Goal: Task Accomplishment & Management: Use online tool/utility

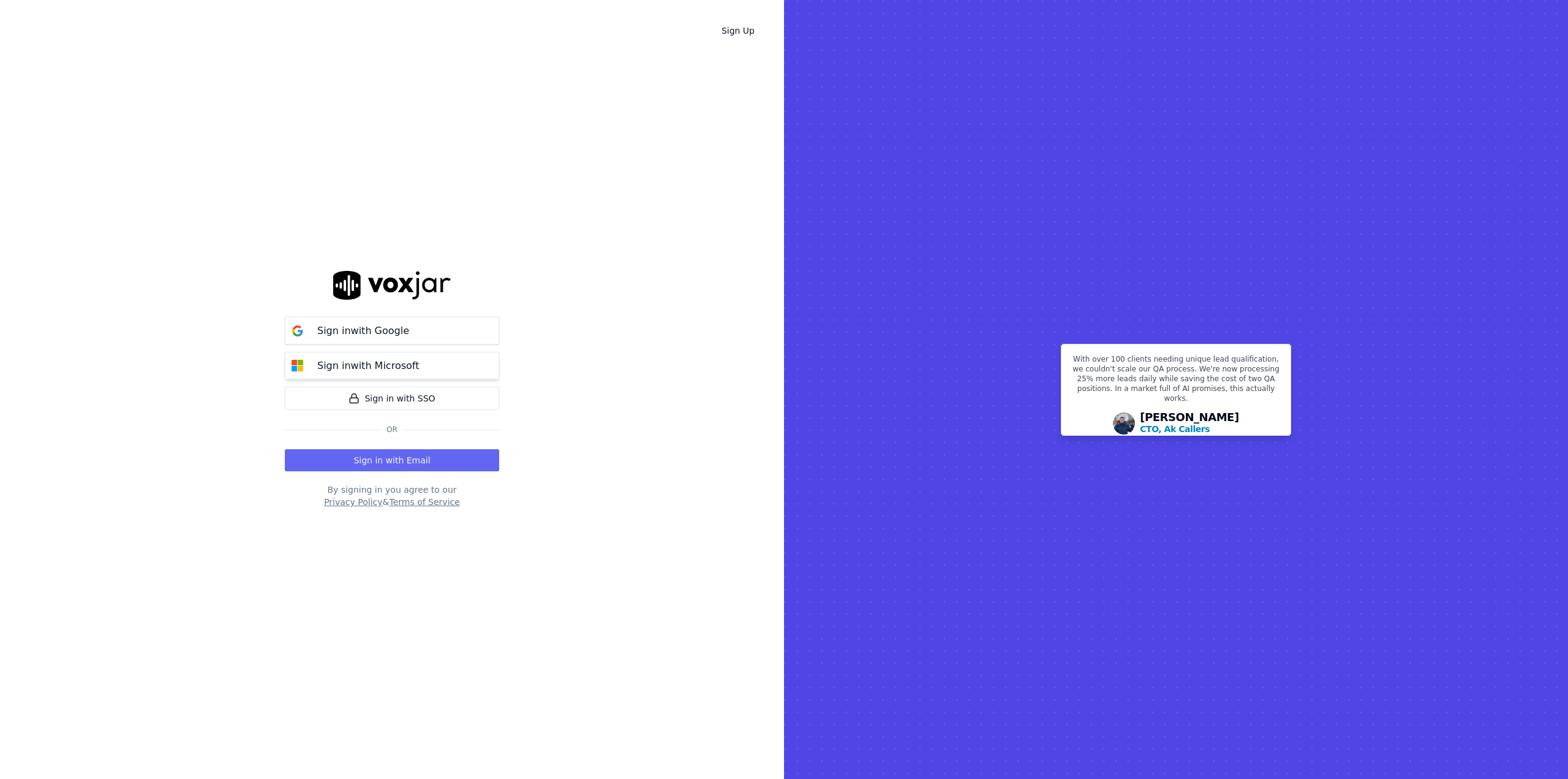
click at [449, 362] on button "Sign in with Microsoft" at bounding box center [392, 365] width 214 height 27
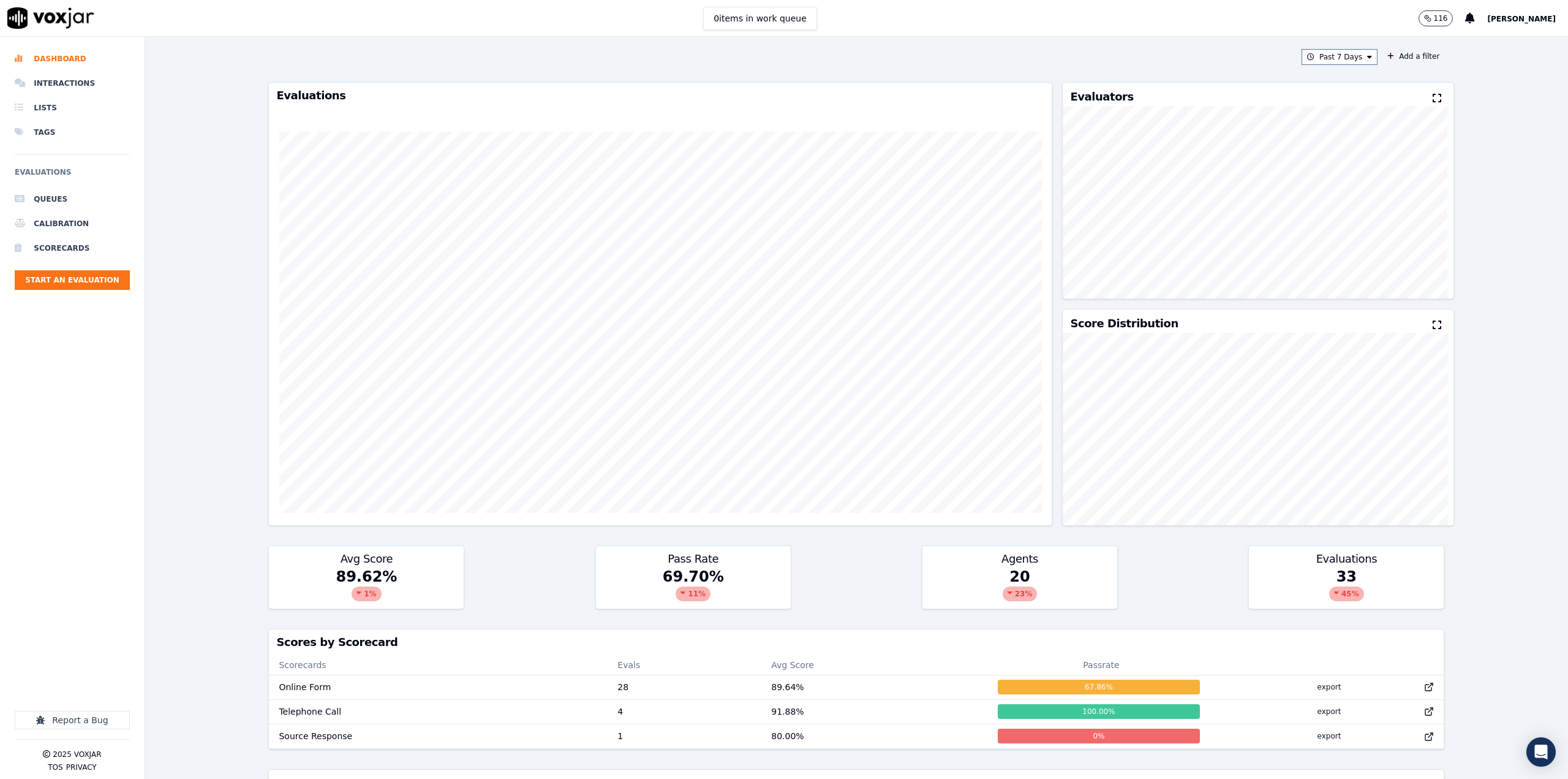
click at [89, 260] on ul "Queues Calibration Scorecards Start an Evaluation" at bounding box center [72, 243] width 115 height 113
click at [91, 280] on button "Start an Evaluation" at bounding box center [72, 280] width 115 height 19
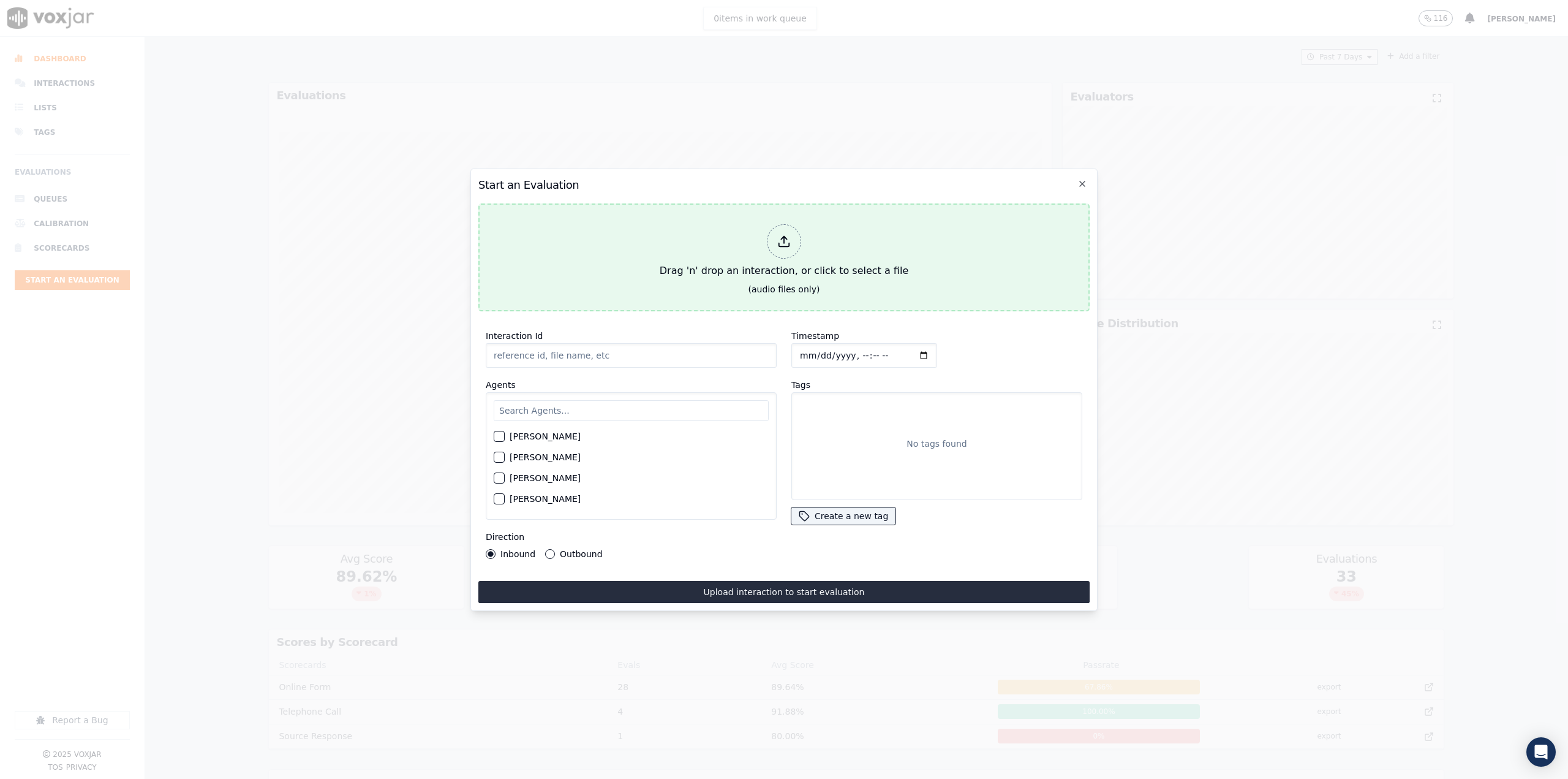
click at [823, 236] on div "Drag 'n' drop an interaction, or click to select a file" at bounding box center [784, 251] width 258 height 64
type input "QA_Check.mp3"
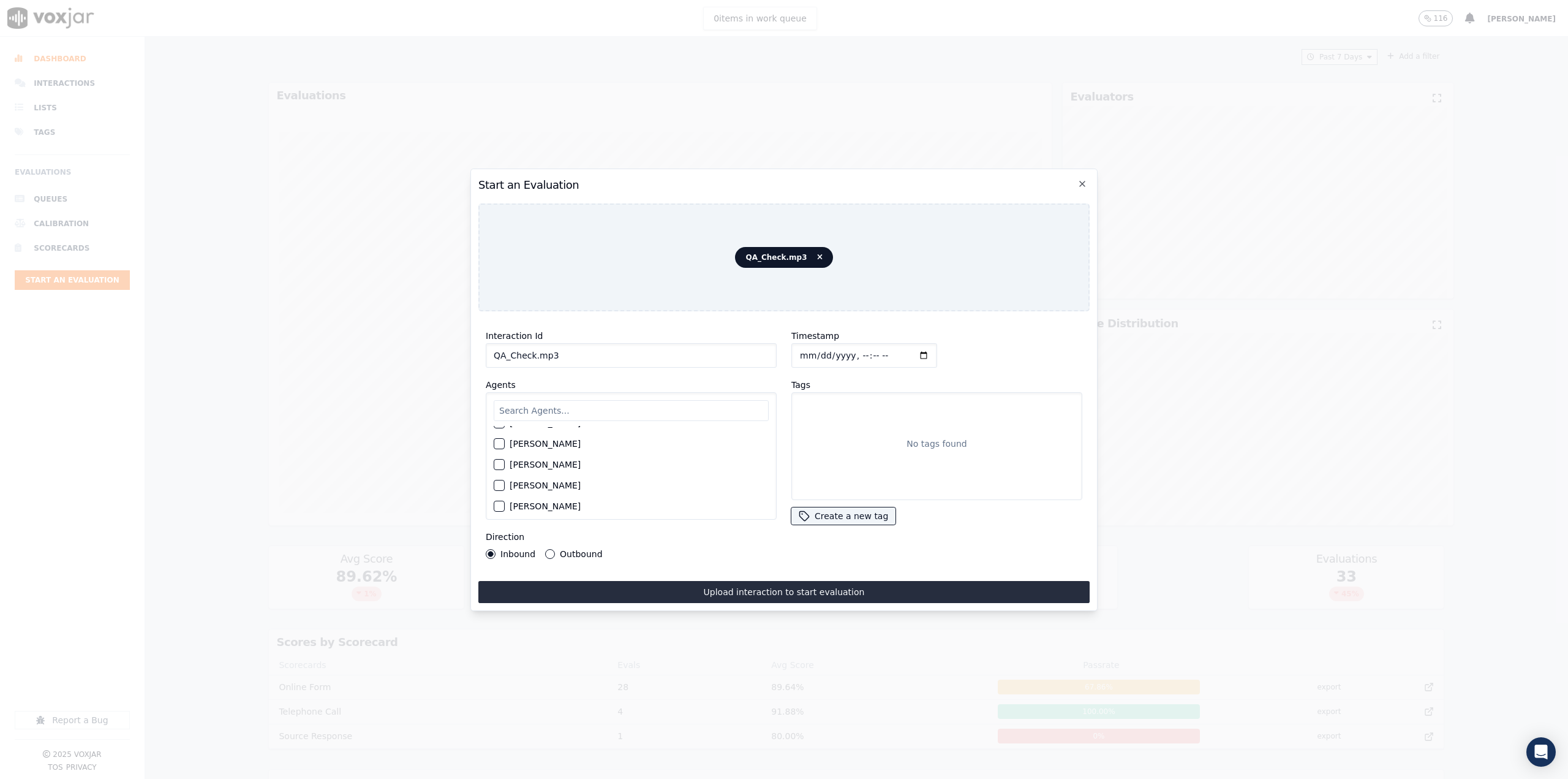
scroll to position [61, 0]
click at [525, 435] on label "Aretha Walker" at bounding box center [545, 437] width 71 height 9
click at [500, 437] on div "button" at bounding box center [498, 437] width 9 height 9
click at [779, 588] on button "Upload interaction to start evaluation" at bounding box center [784, 591] width 611 height 22
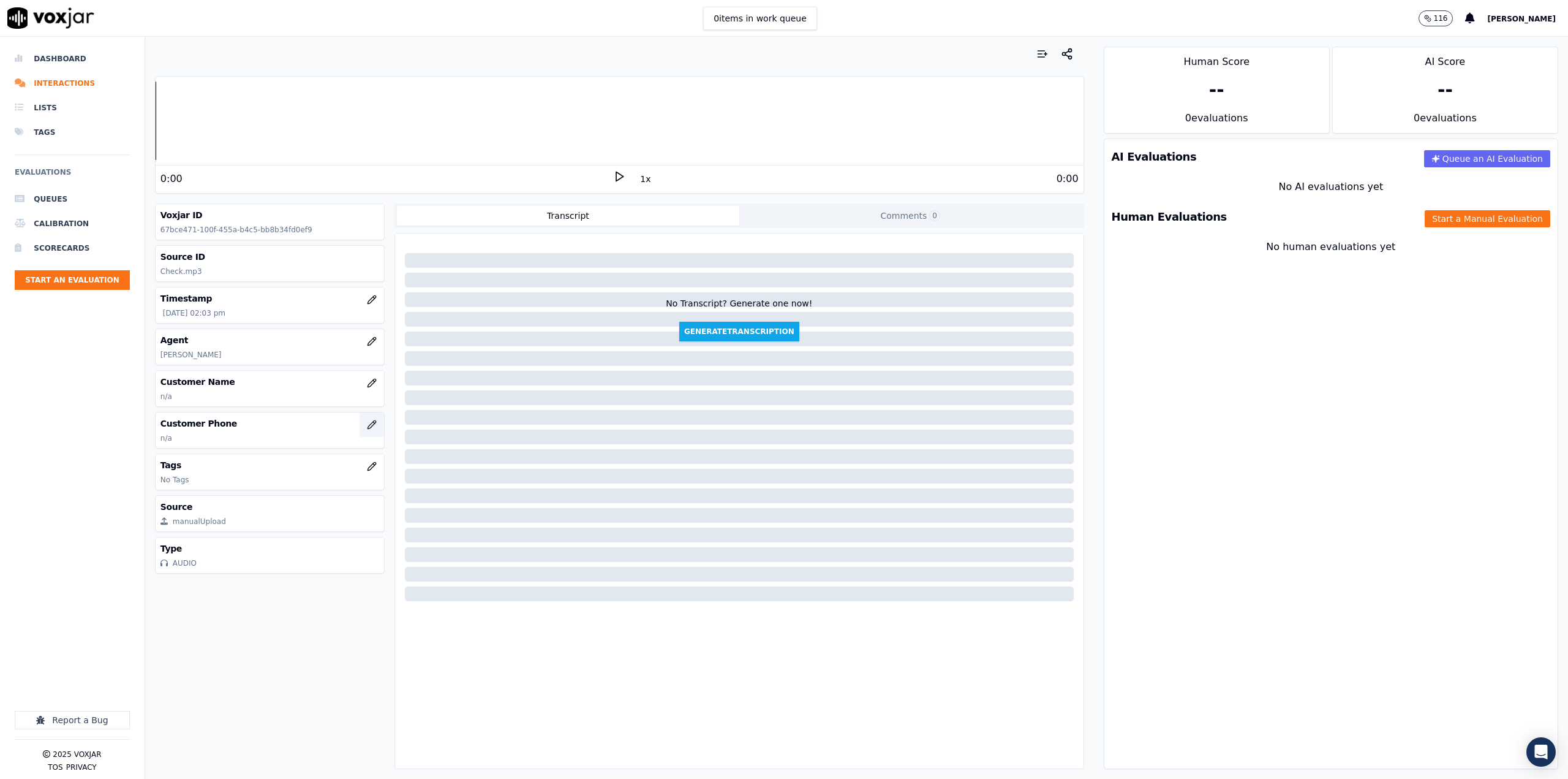
click at [367, 427] on icon "button" at bounding box center [371, 424] width 10 height 10
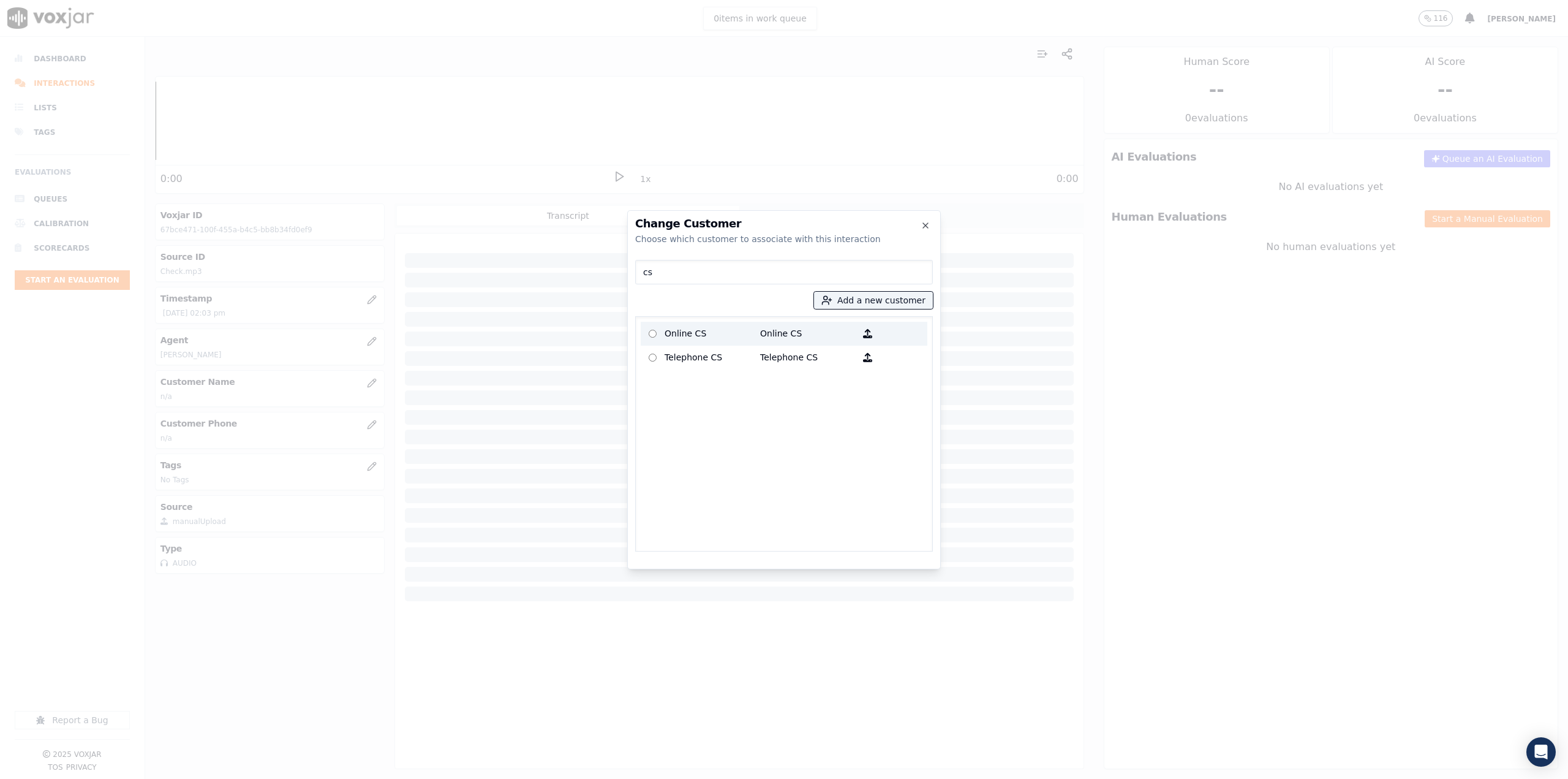
type input "cs"
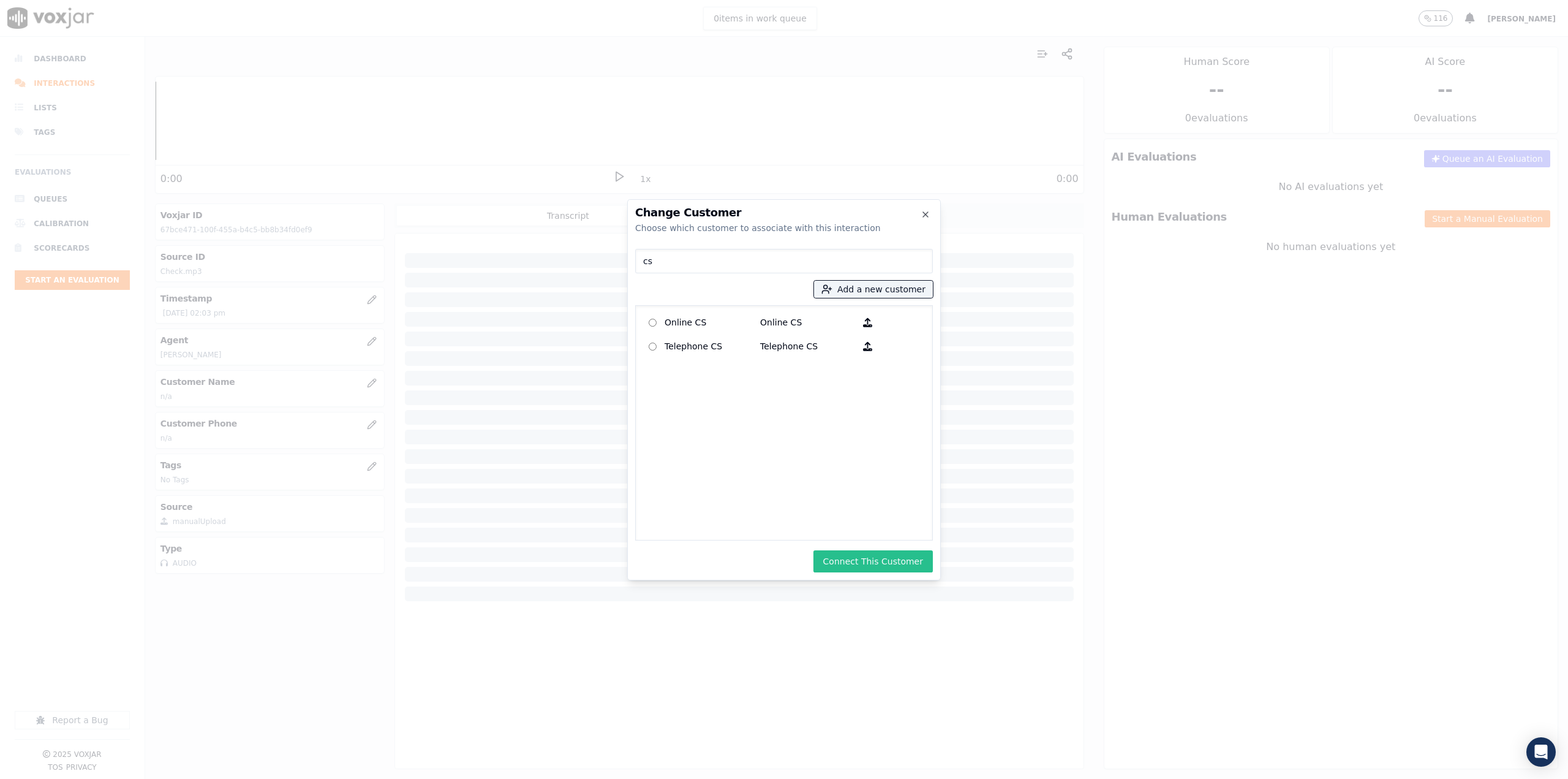
click at [865, 567] on button "Connect This Customer" at bounding box center [873, 561] width 119 height 22
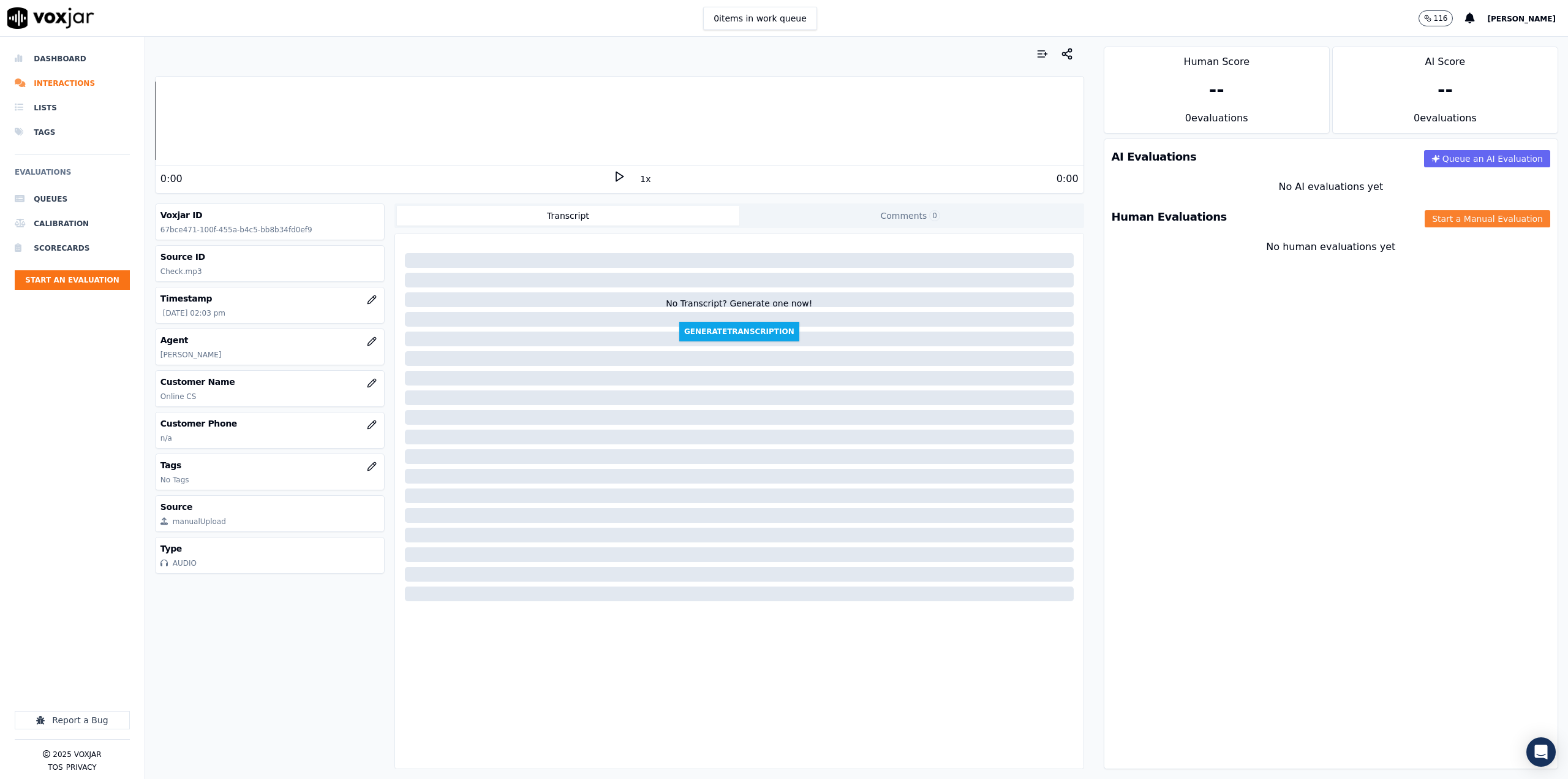
click at [1521, 216] on button "Start a Manual Evaluation" at bounding box center [1487, 219] width 126 height 17
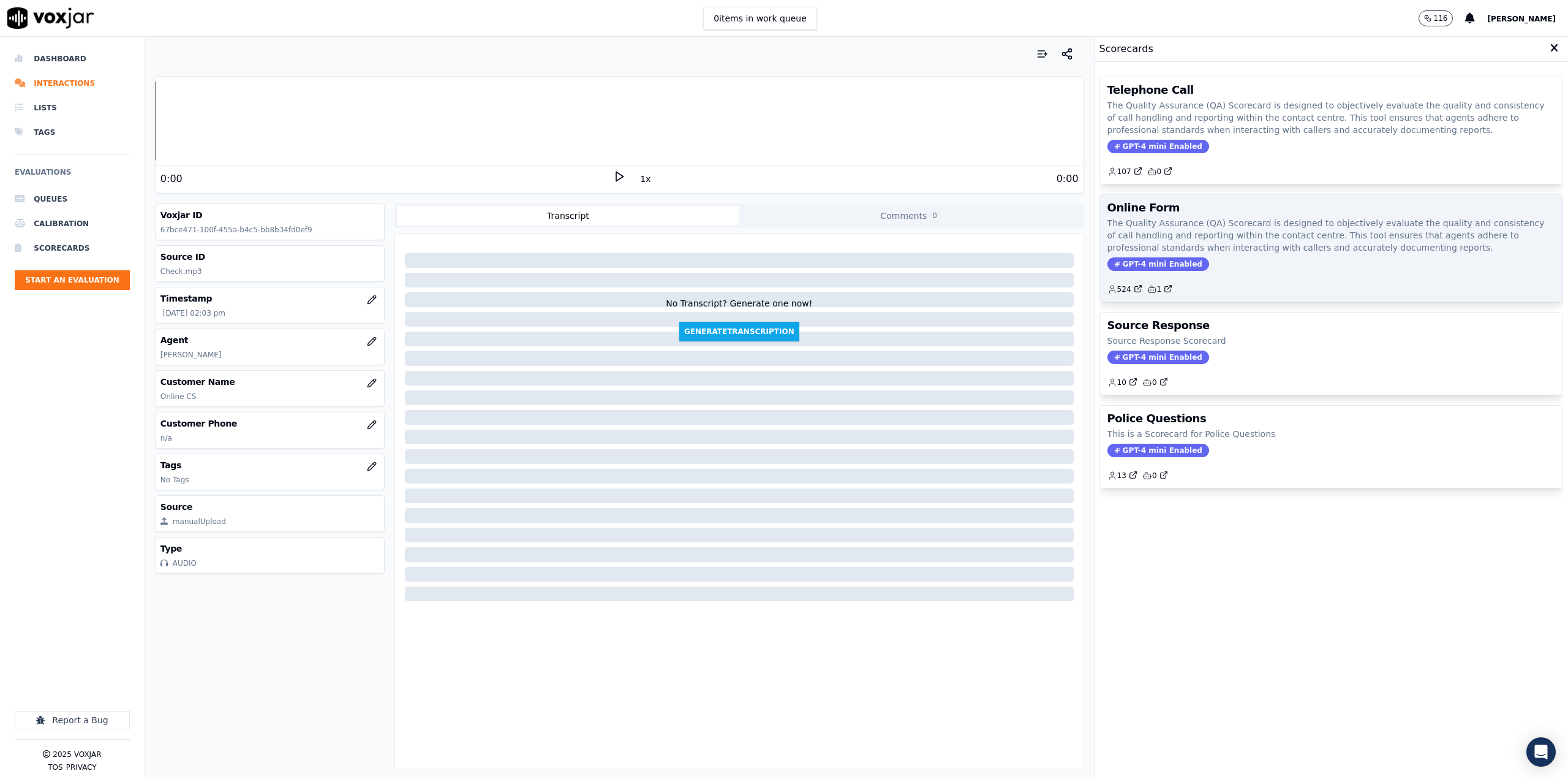
click at [1265, 252] on p "The Quality Assurance (QA) Scorecard is designed to objectively evaluate the qu…" at bounding box center [1331, 235] width 448 height 37
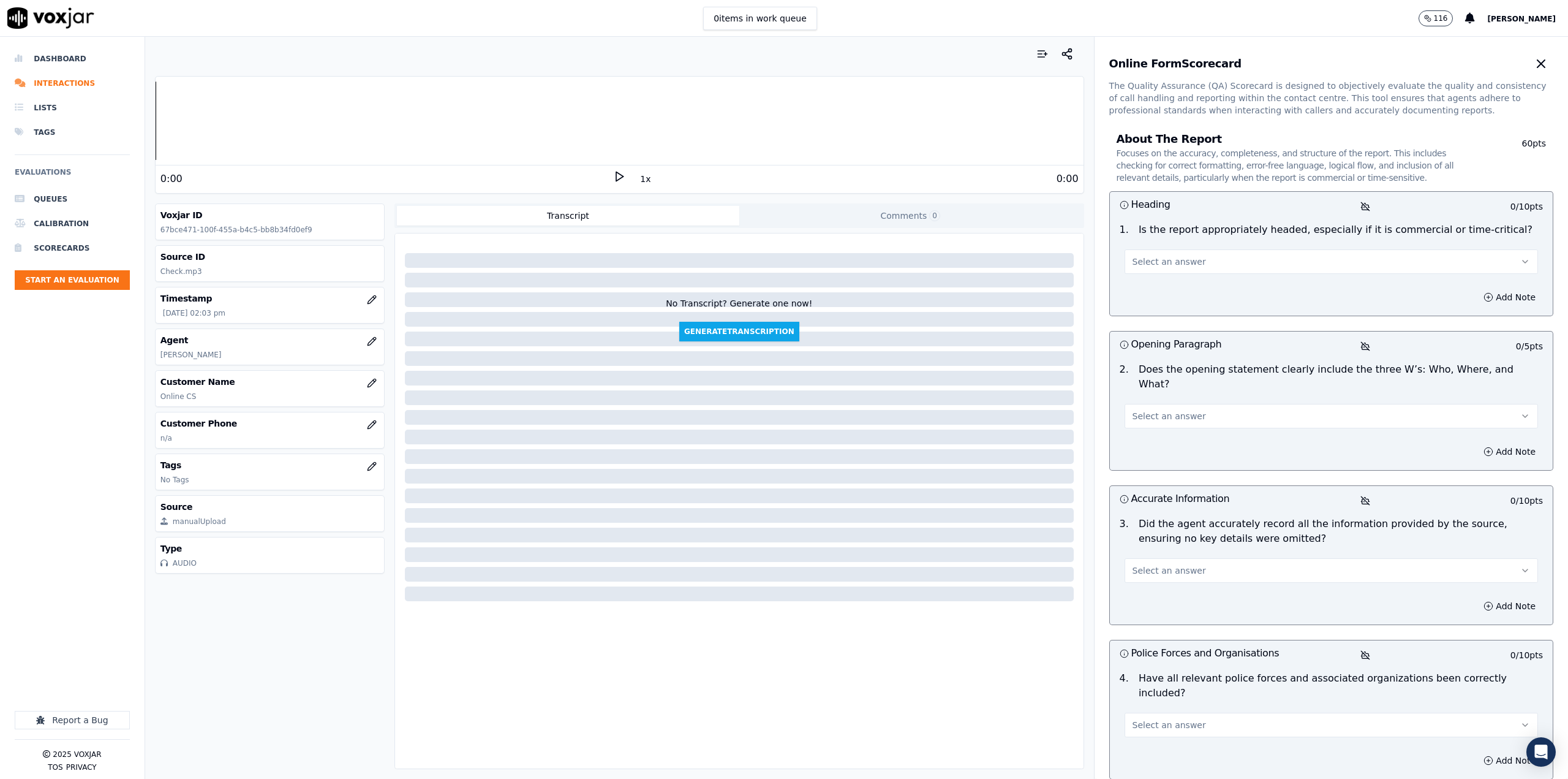
click at [1227, 258] on button "Select an answer" at bounding box center [1331, 262] width 413 height 25
click at [1209, 297] on div "Yes" at bounding box center [1311, 289] width 392 height 19
click at [1217, 403] on button "Select an answer" at bounding box center [1331, 415] width 413 height 25
click at [1184, 422] on div "Yes" at bounding box center [1311, 428] width 392 height 19
click at [1183, 558] on button "Select an answer" at bounding box center [1331, 570] width 413 height 25
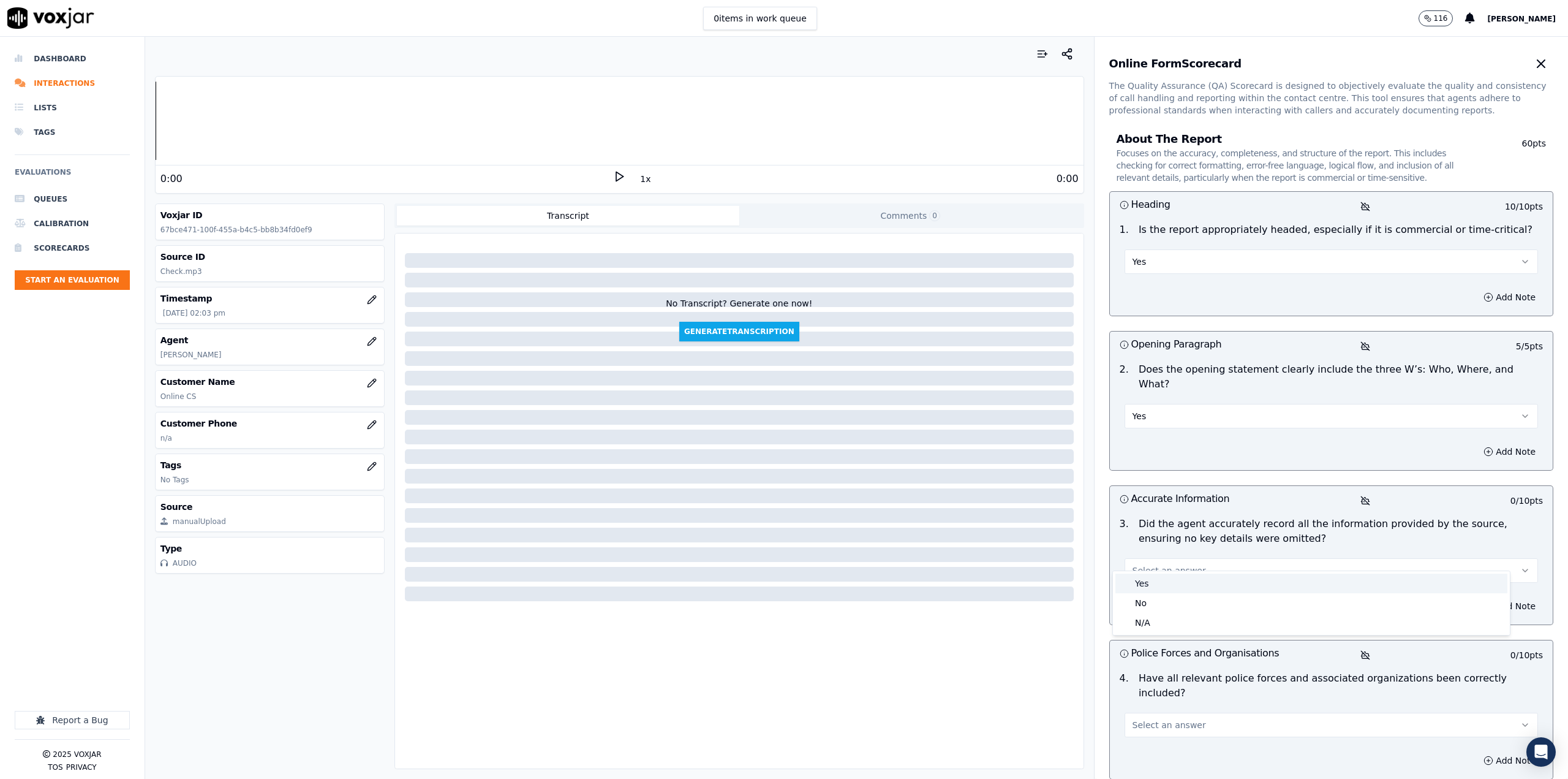
click at [1195, 581] on div "Yes" at bounding box center [1311, 583] width 392 height 19
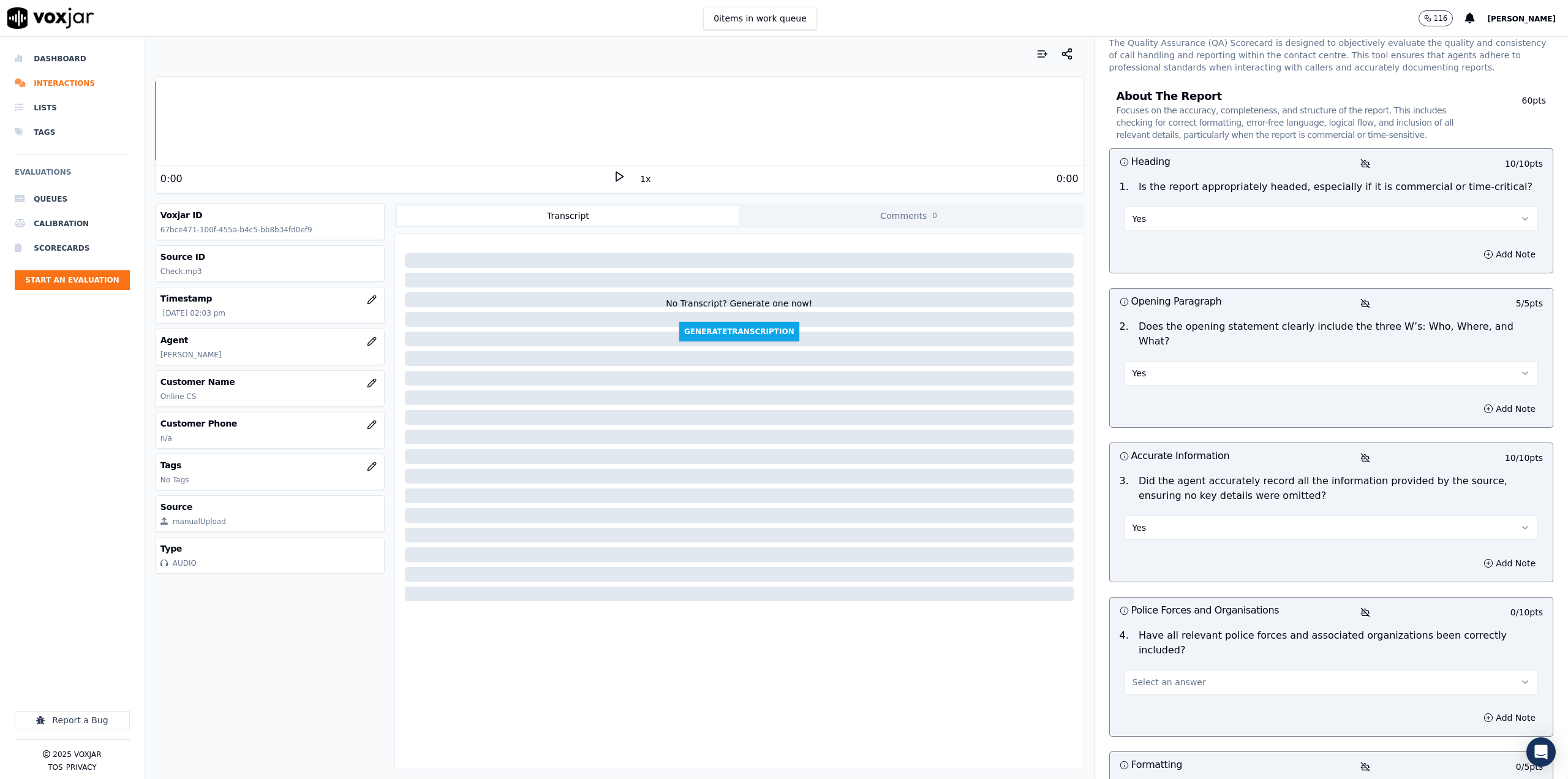
scroll to position [123, 0]
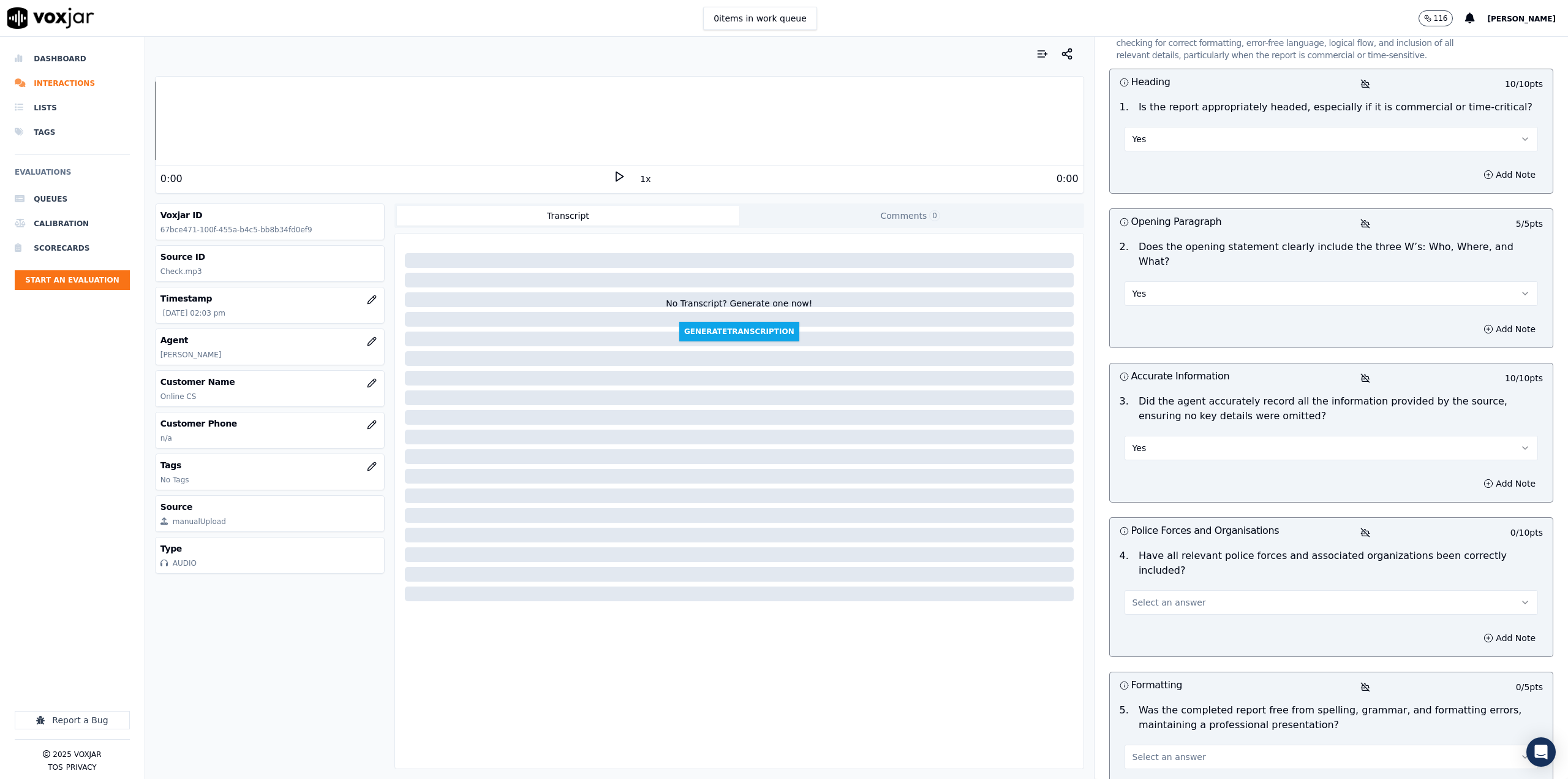
click at [1175, 596] on span "Select an answer" at bounding box center [1169, 602] width 73 height 12
click at [1173, 598] on div "Yes" at bounding box center [1311, 600] width 392 height 19
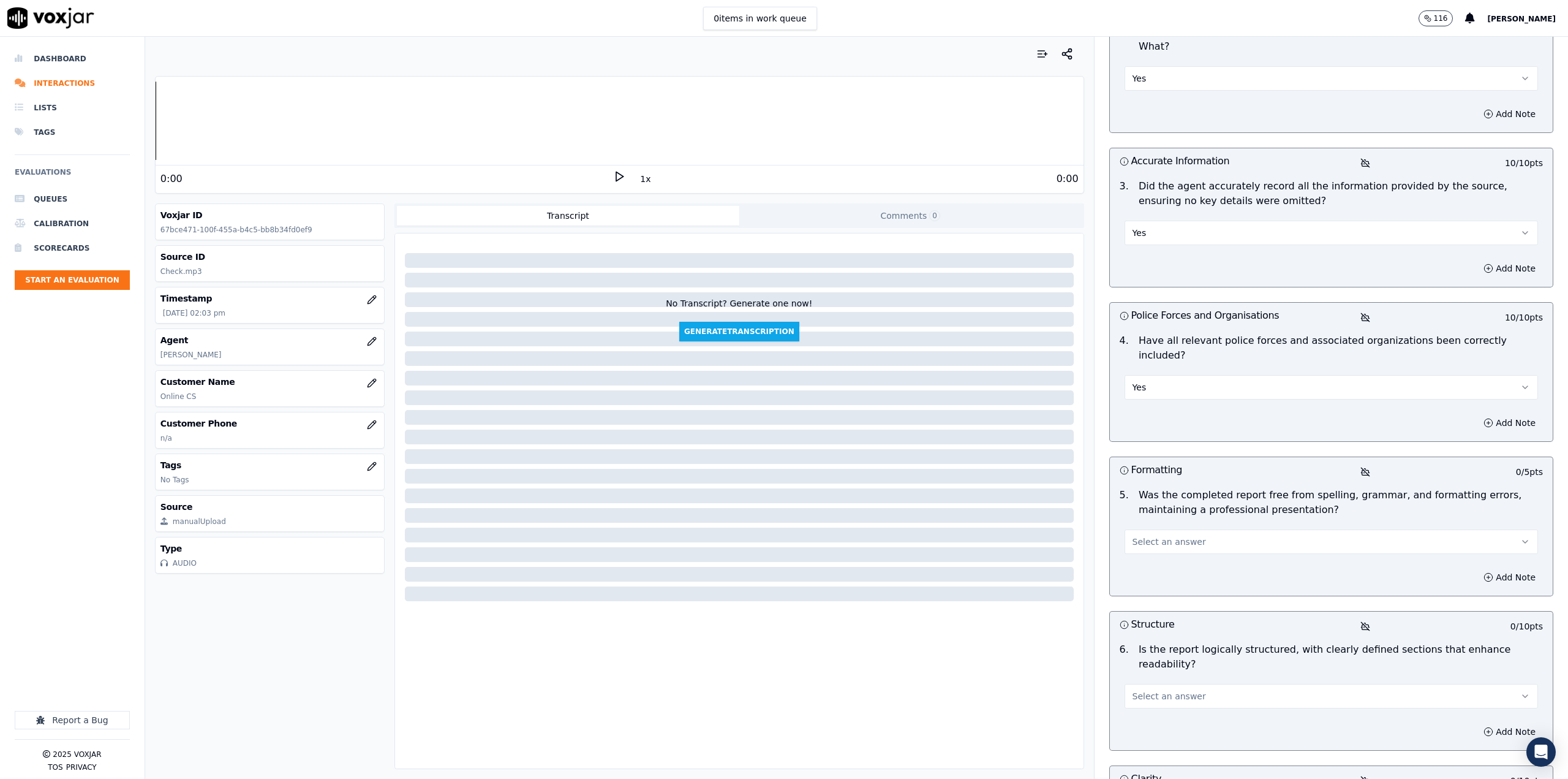
scroll to position [368, 0]
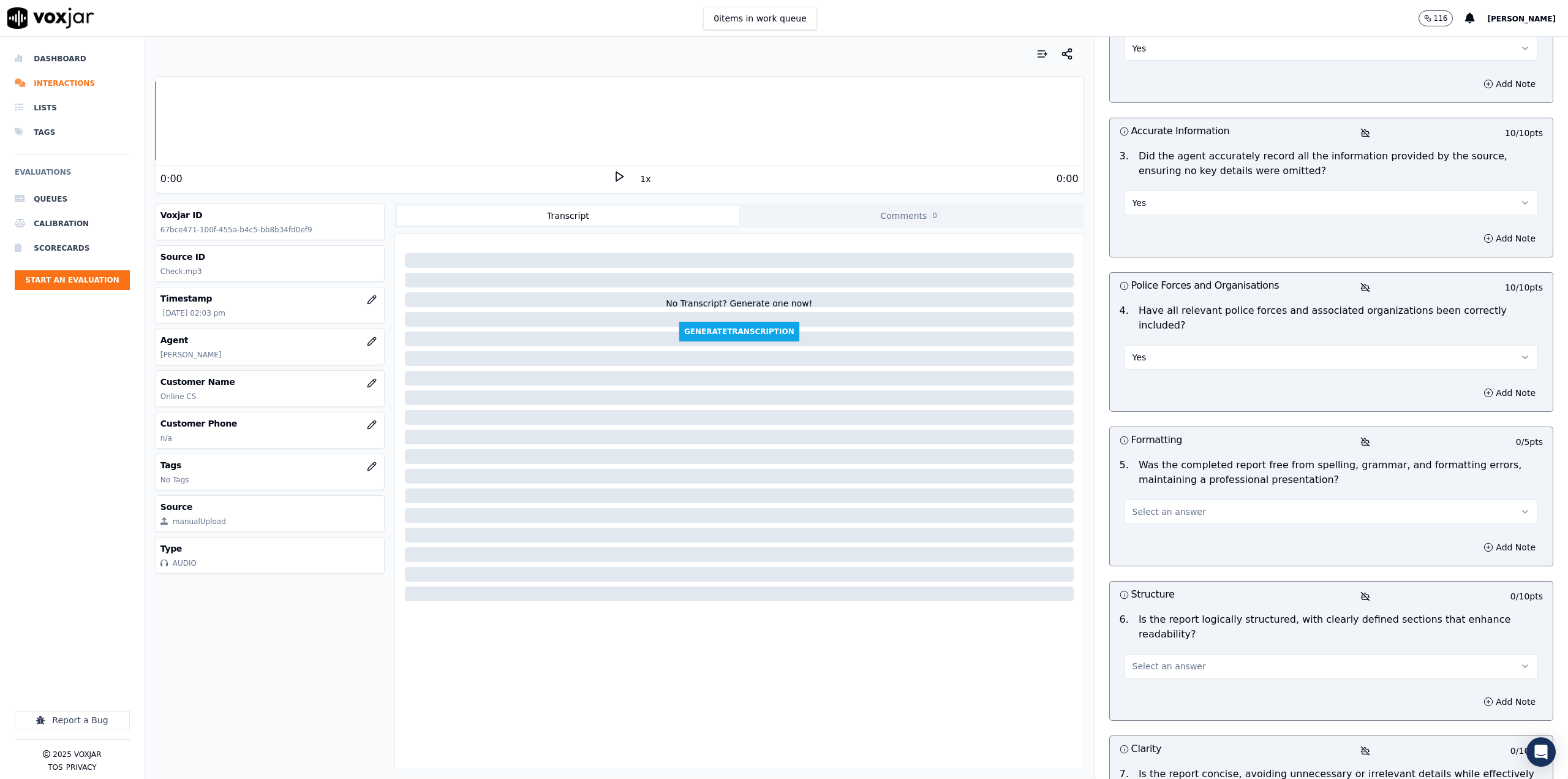
click at [1197, 499] on button "Select an answer" at bounding box center [1331, 511] width 413 height 25
click at [1151, 511] on div "Yes" at bounding box center [1311, 509] width 392 height 19
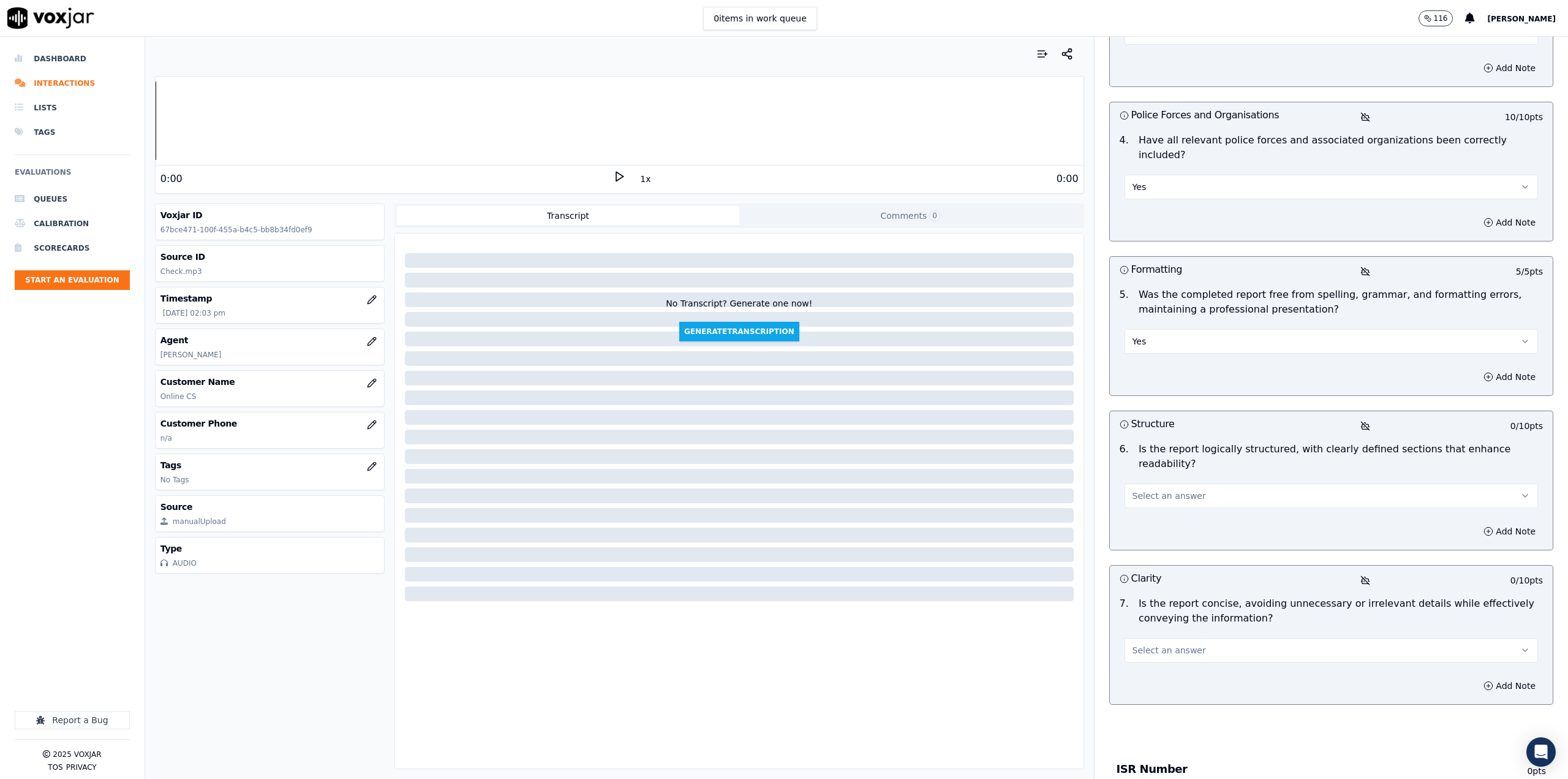
scroll to position [551, 0]
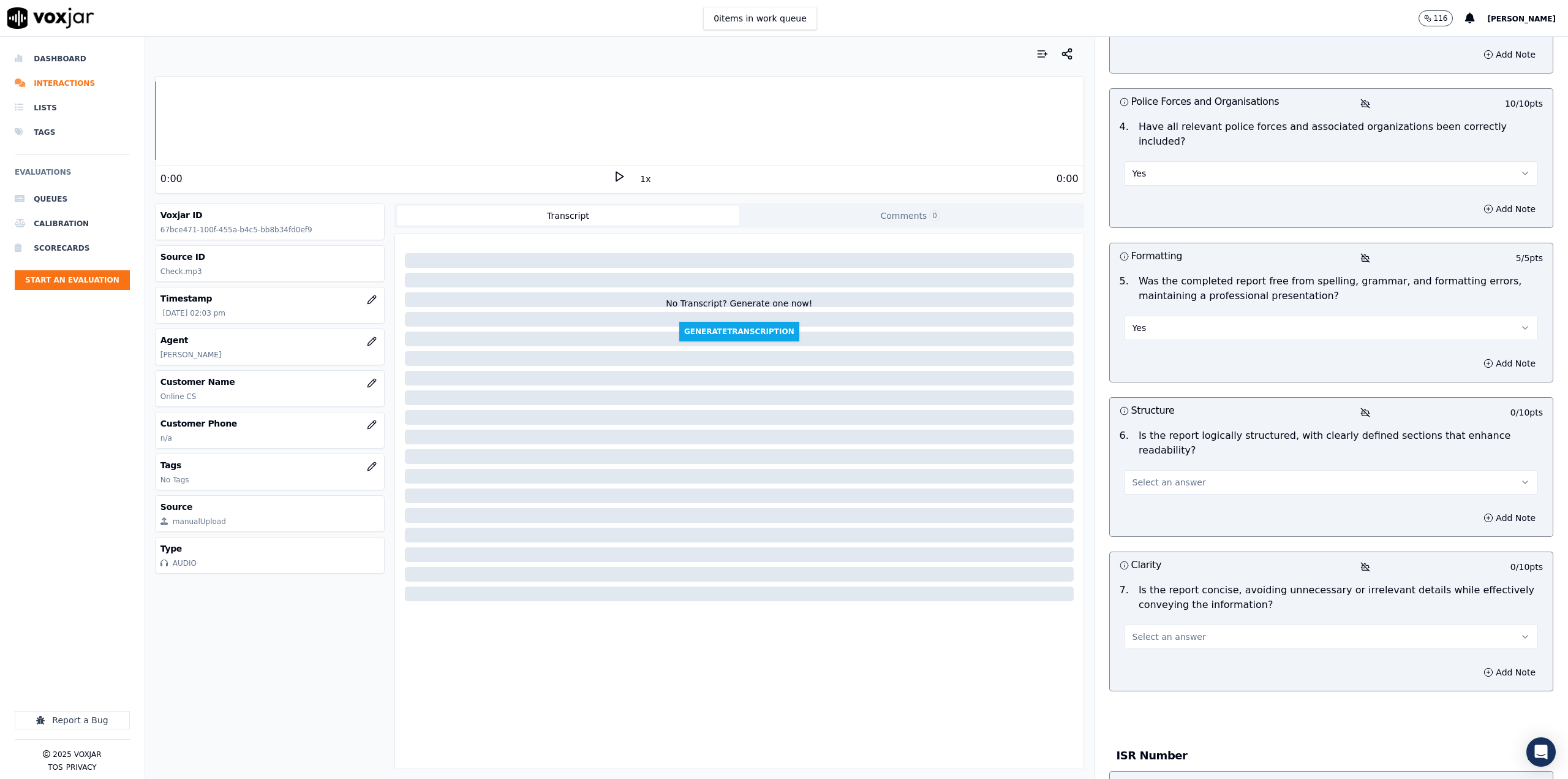
click at [1179, 470] on button "Select an answer" at bounding box center [1331, 482] width 413 height 25
click at [1153, 465] on div "Yes" at bounding box center [1311, 465] width 392 height 19
click at [1239, 625] on button "Select an answer" at bounding box center [1331, 637] width 413 height 25
click at [1195, 641] on div "No" at bounding box center [1311, 639] width 392 height 19
click at [1493, 664] on button "Add Note" at bounding box center [1509, 672] width 67 height 17
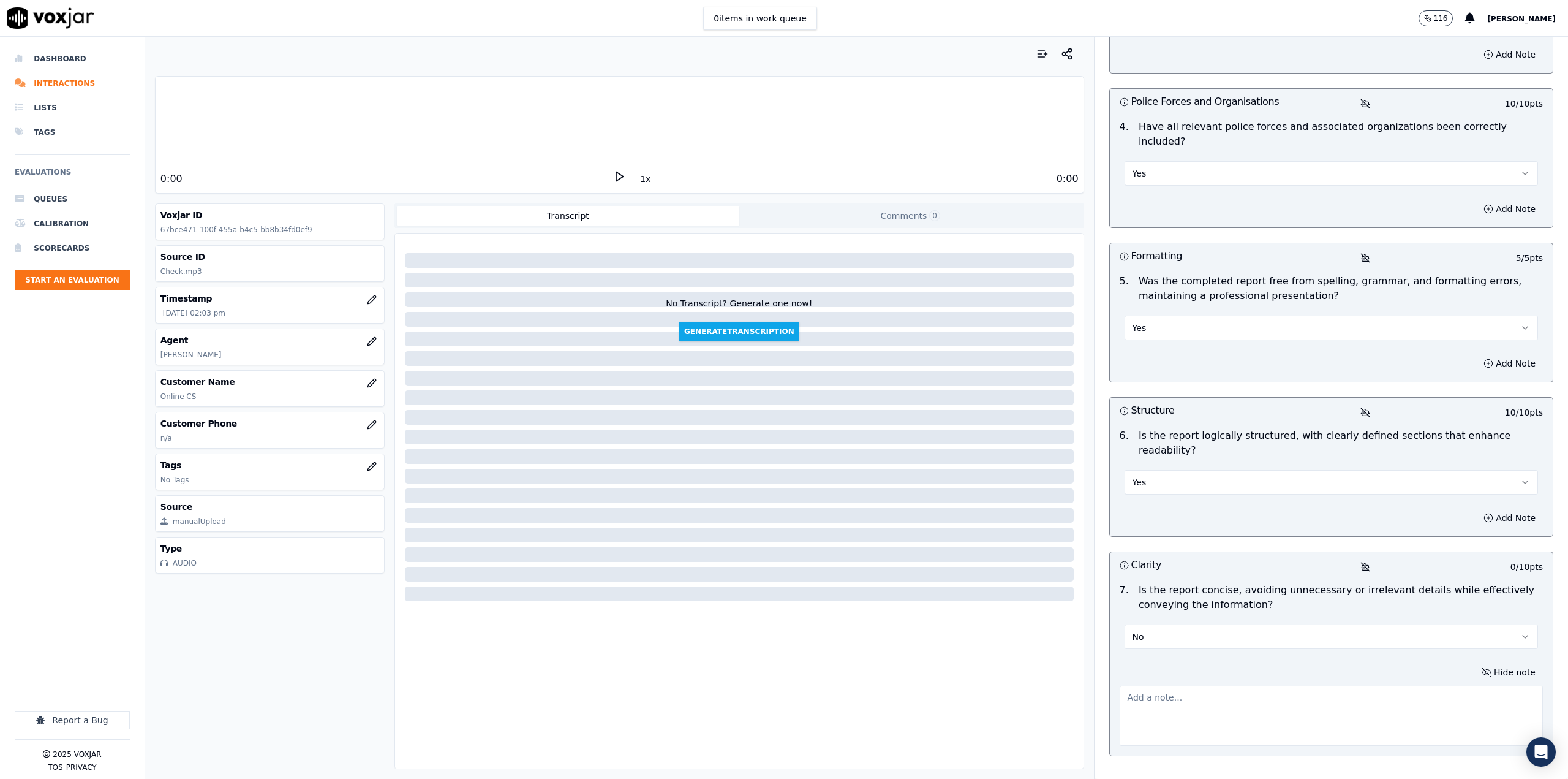
click at [1227, 686] on textarea at bounding box center [1331, 716] width 423 height 60
type textarea "O"
click at [1253, 686] on textarea "just put phone number and the" at bounding box center [1331, 716] width 423 height 60
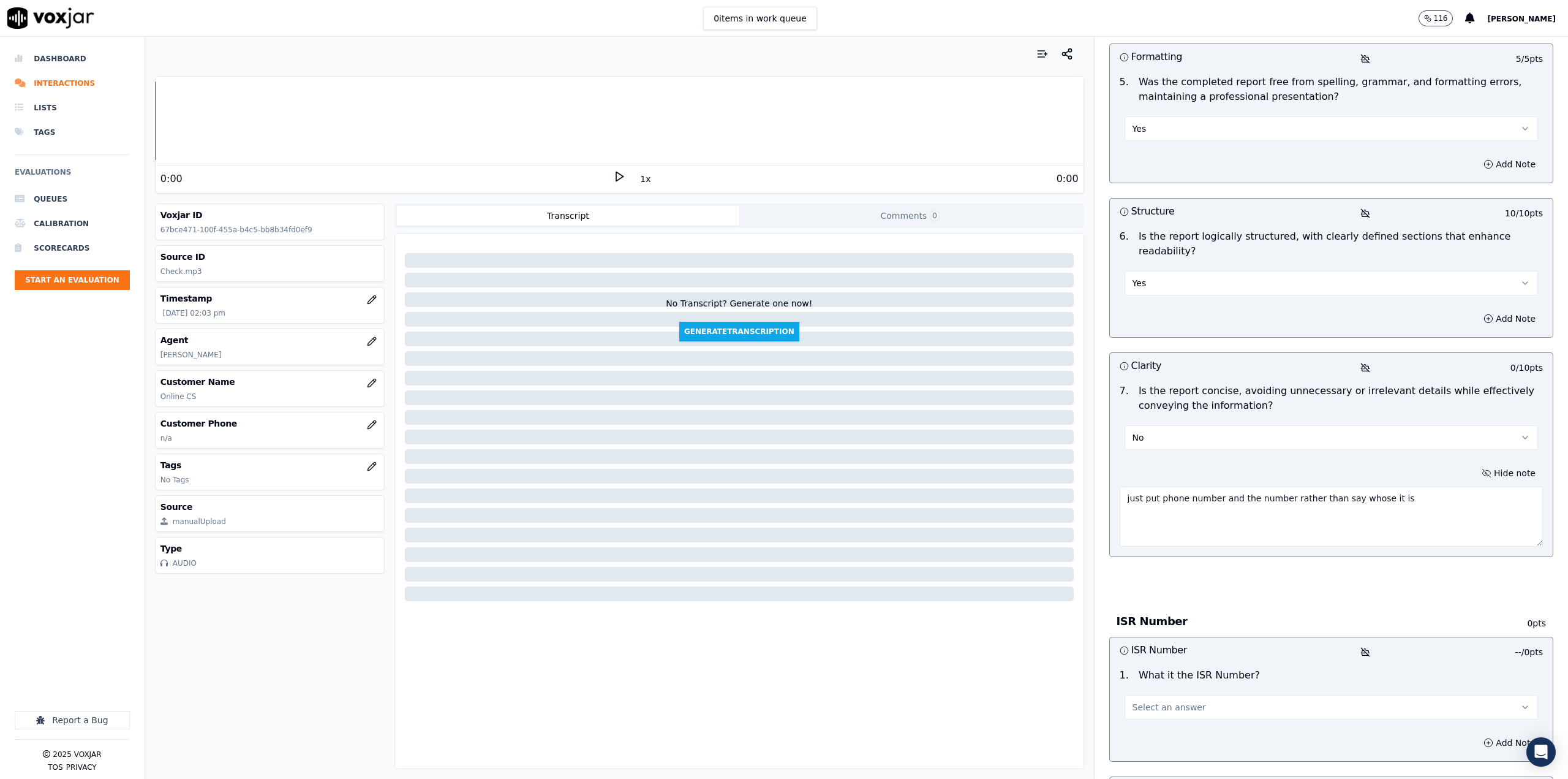
scroll to position [930, 0]
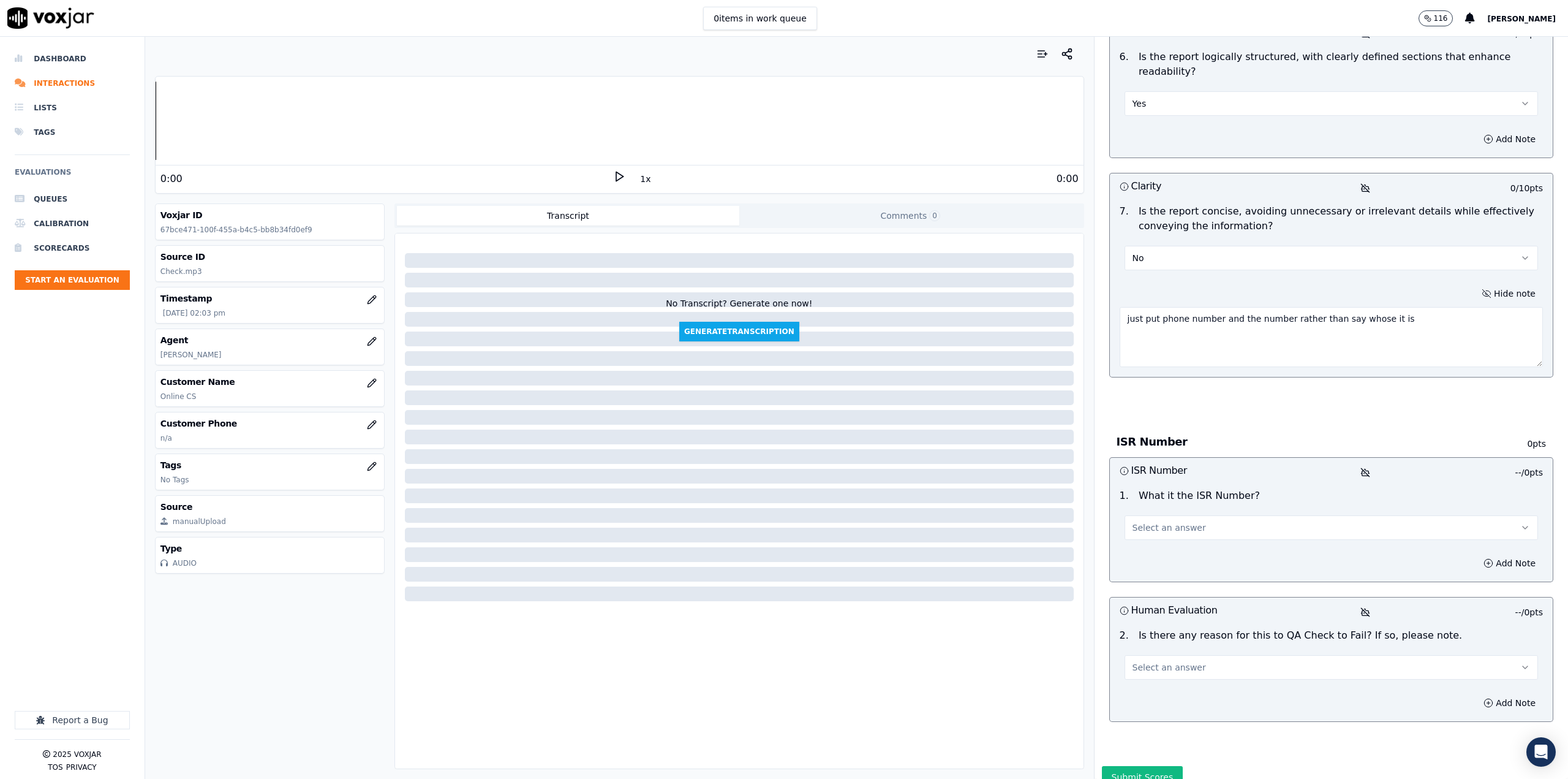
type textarea "just put phone number and the number rather than say whose it is"
click at [1470, 515] on button "Select an answer" at bounding box center [1331, 527] width 413 height 25
click at [1171, 509] on div "ISR" at bounding box center [1311, 511] width 392 height 19
drag, startPoint x: 1493, startPoint y: 516, endPoint x: 1456, endPoint y: 510, distance: 37.5
click at [1493, 555] on button "Add Note" at bounding box center [1509, 563] width 67 height 17
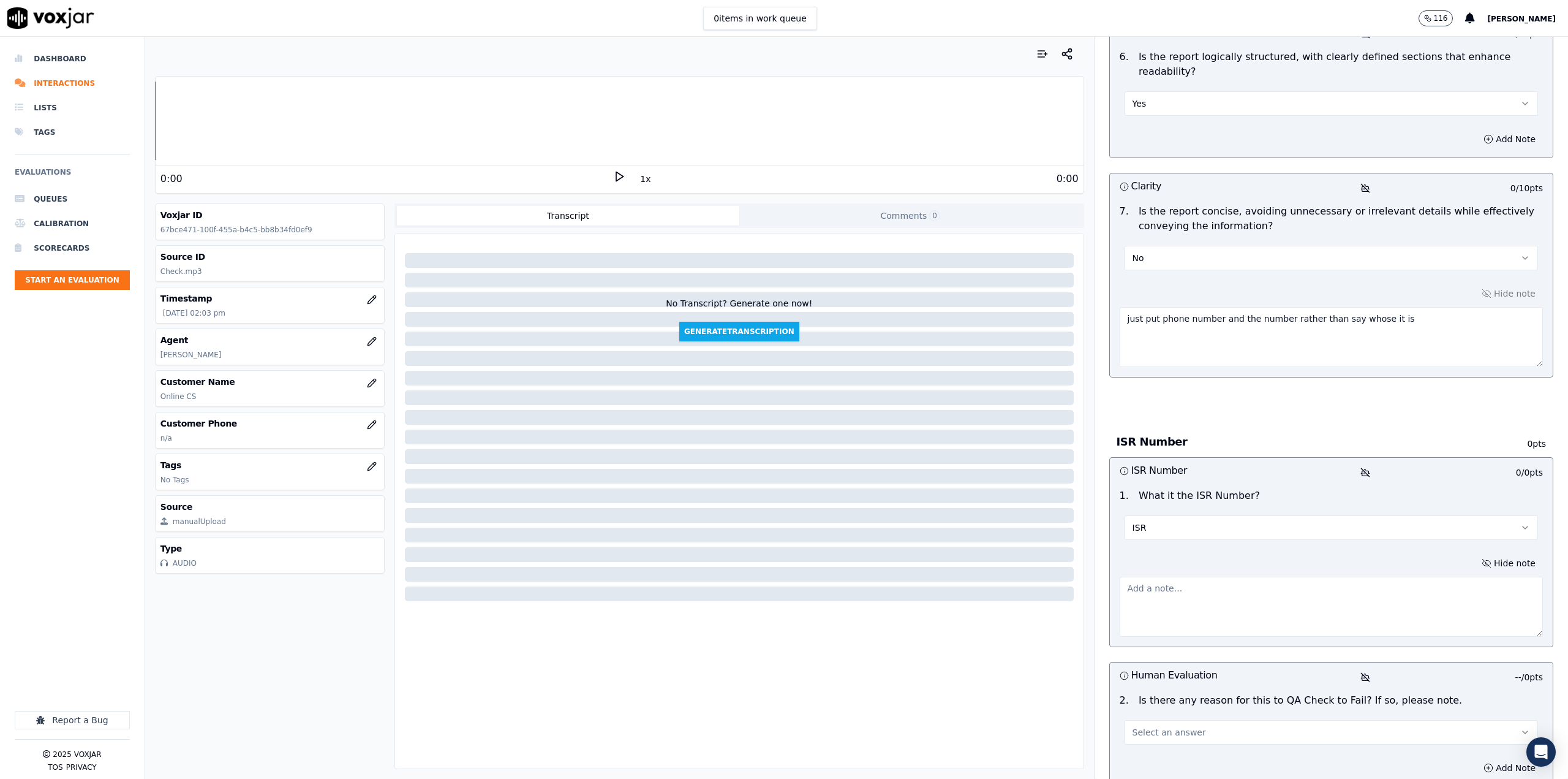
click at [1218, 577] on textarea at bounding box center [1331, 607] width 423 height 60
paste textarea "ISR2509049811281242"
type textarea "ISR2509049811281242"
click at [1206, 720] on button "Select an answer" at bounding box center [1331, 732] width 413 height 25
click at [1175, 732] on div "N/A" at bounding box center [1311, 735] width 392 height 19
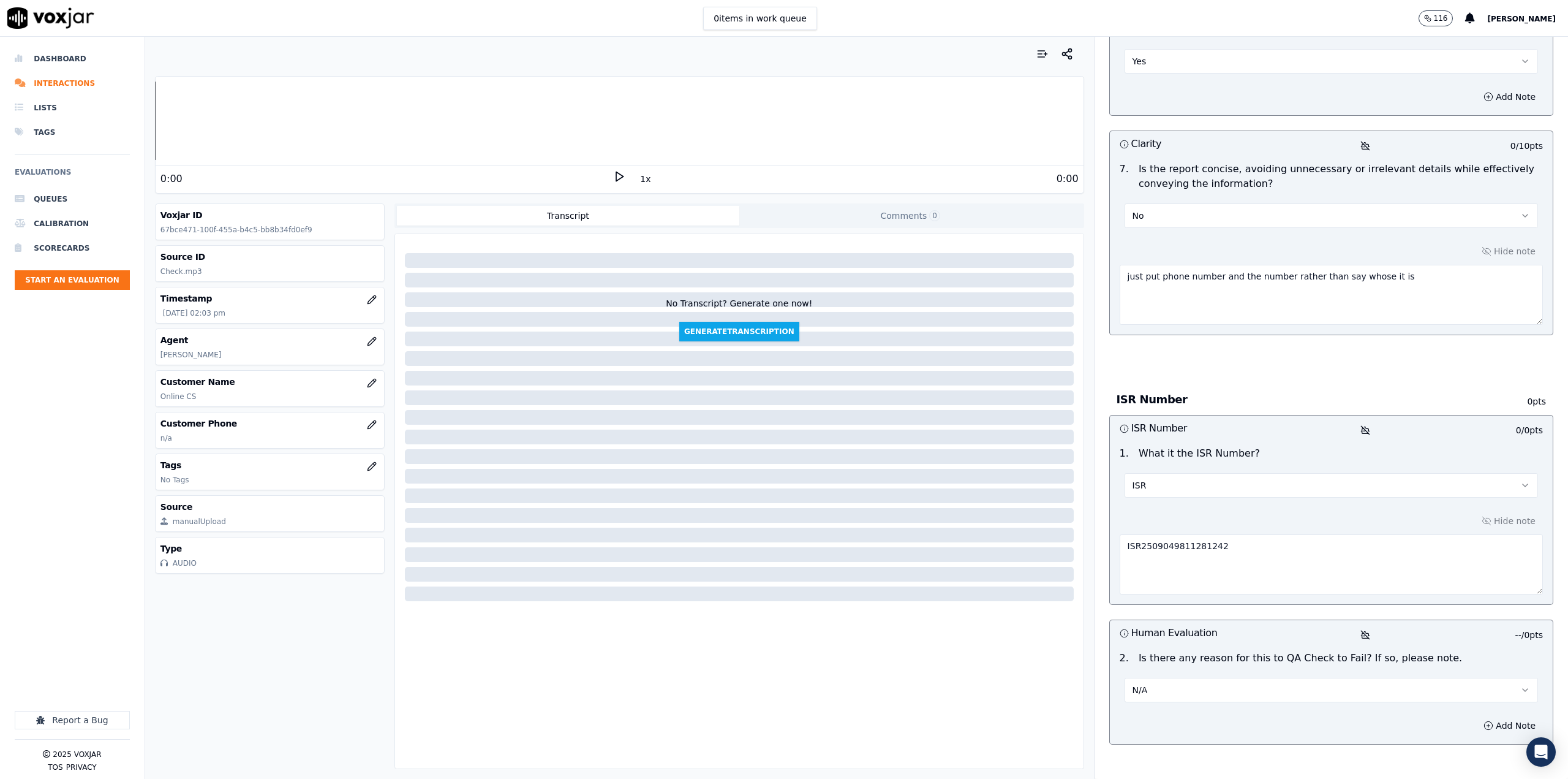
scroll to position [995, 0]
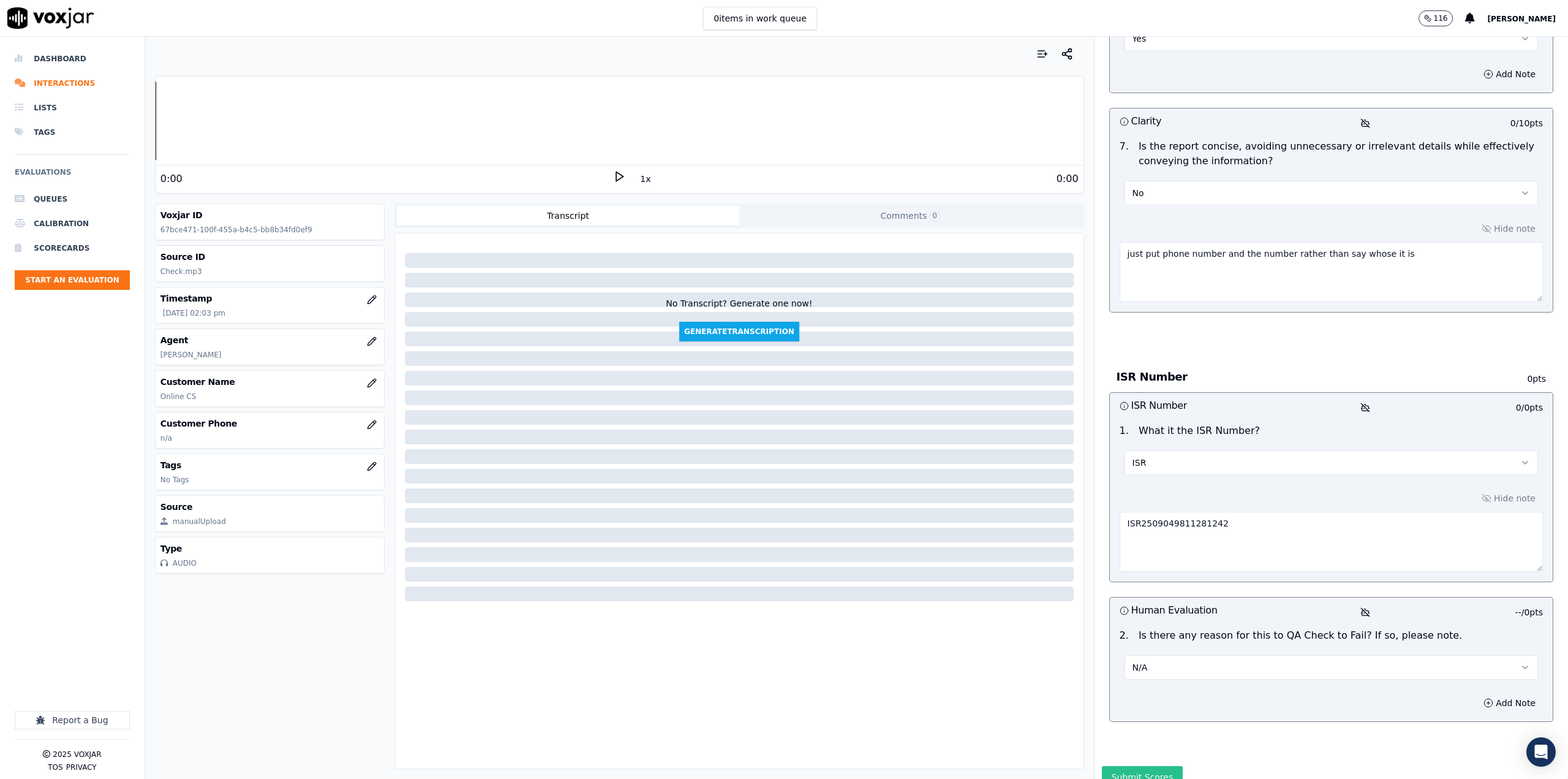
click at [1121, 766] on button "Submit Scores" at bounding box center [1143, 776] width 81 height 22
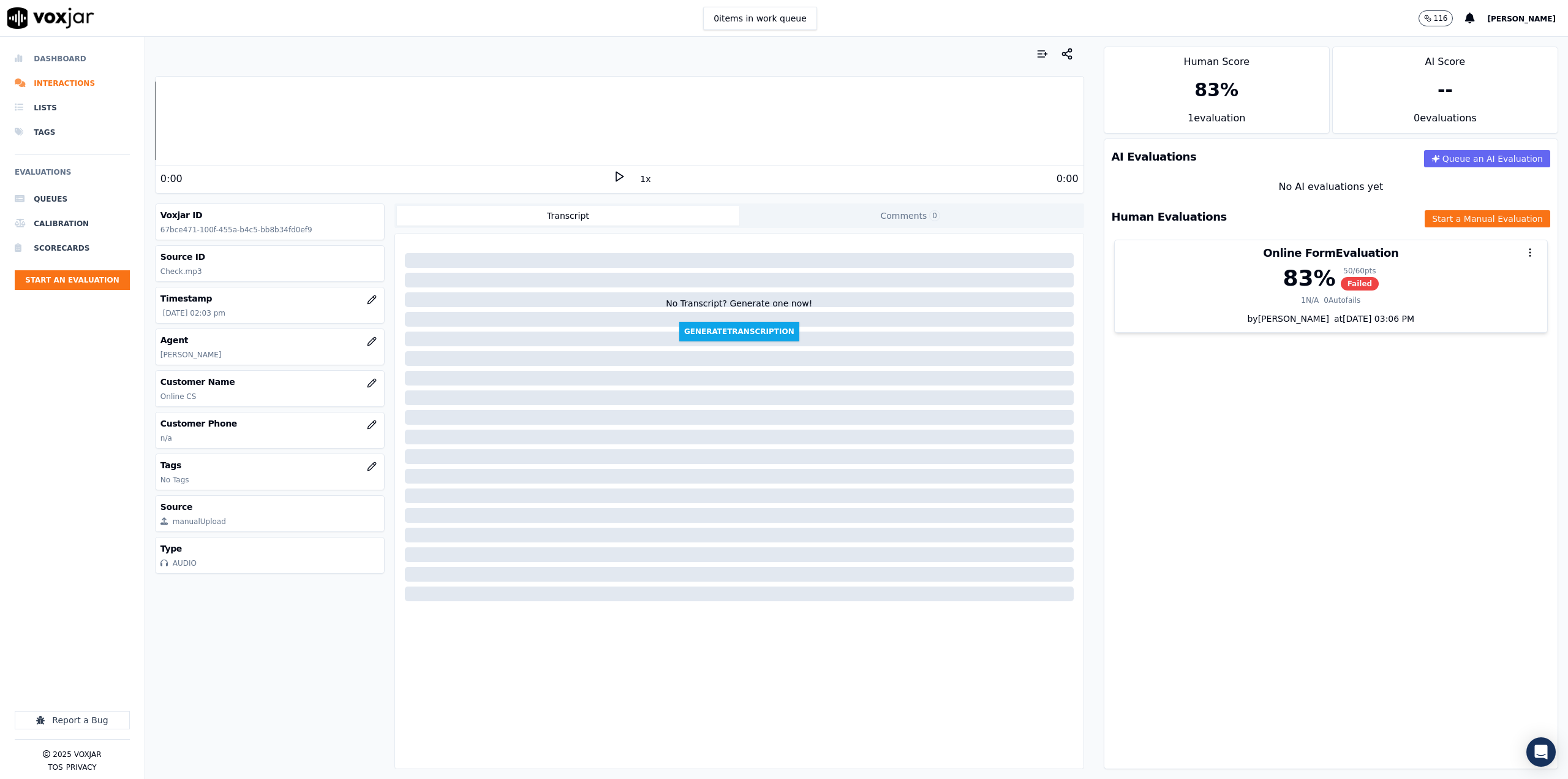
click at [73, 56] on li "Dashboard" at bounding box center [72, 59] width 115 height 25
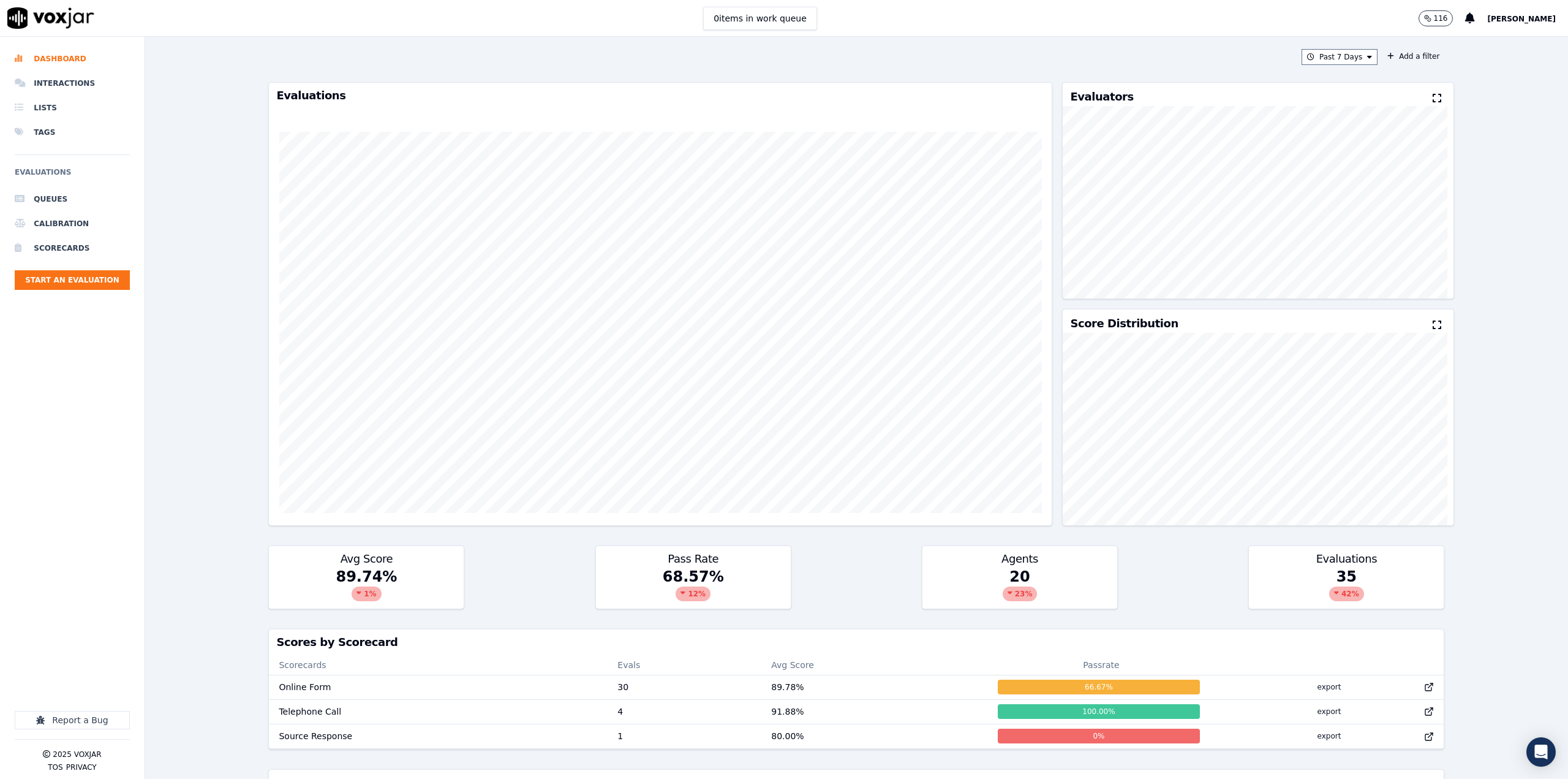
click at [58, 290] on ul "Queues Calibration Scorecards Start an Evaluation" at bounding box center [72, 243] width 115 height 113
click at [58, 286] on button "Start an Evaluation" at bounding box center [72, 280] width 115 height 19
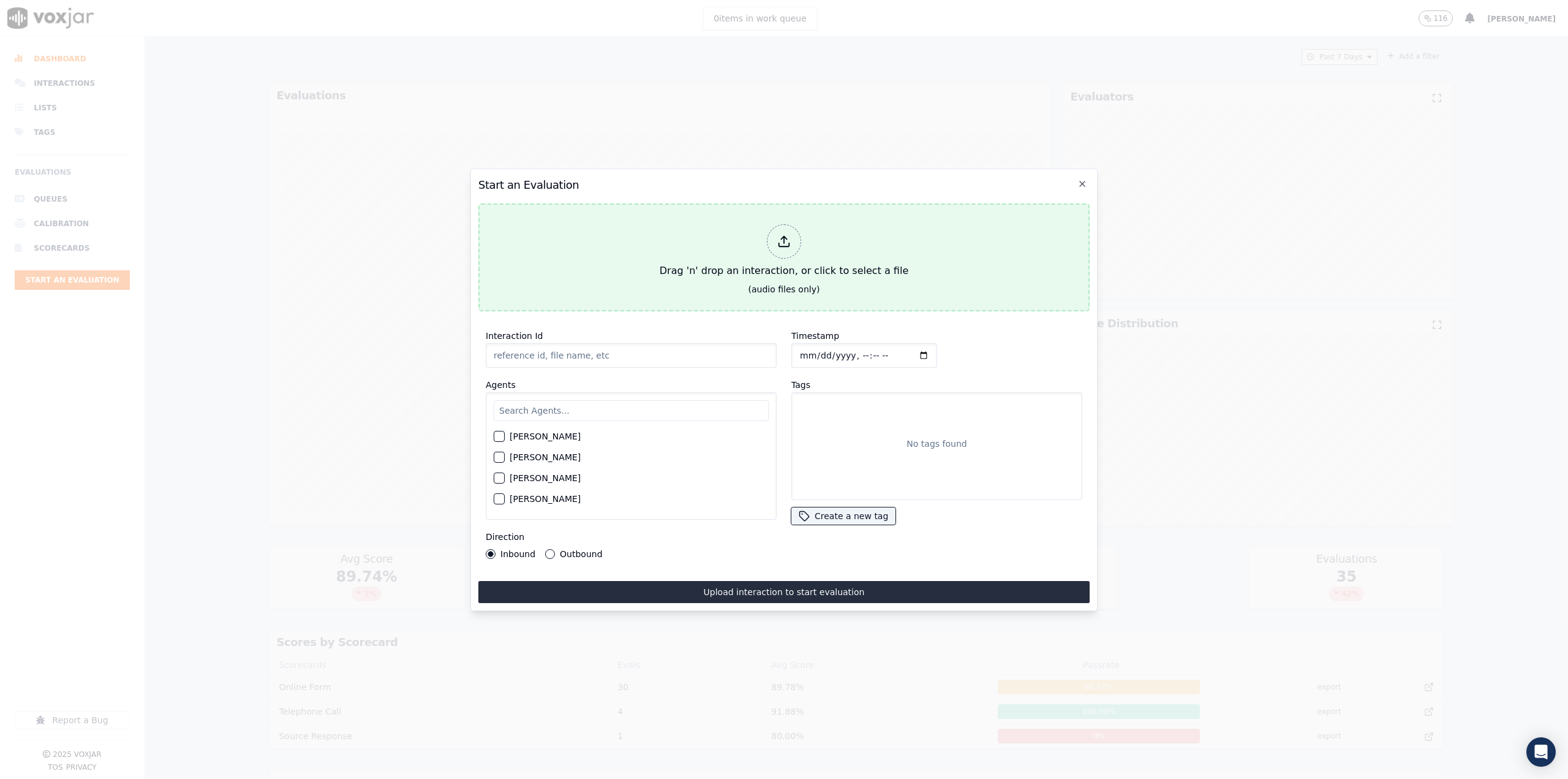
click at [705, 260] on div "Drag 'n' drop an interaction, or click to select a file" at bounding box center [784, 251] width 258 height 64
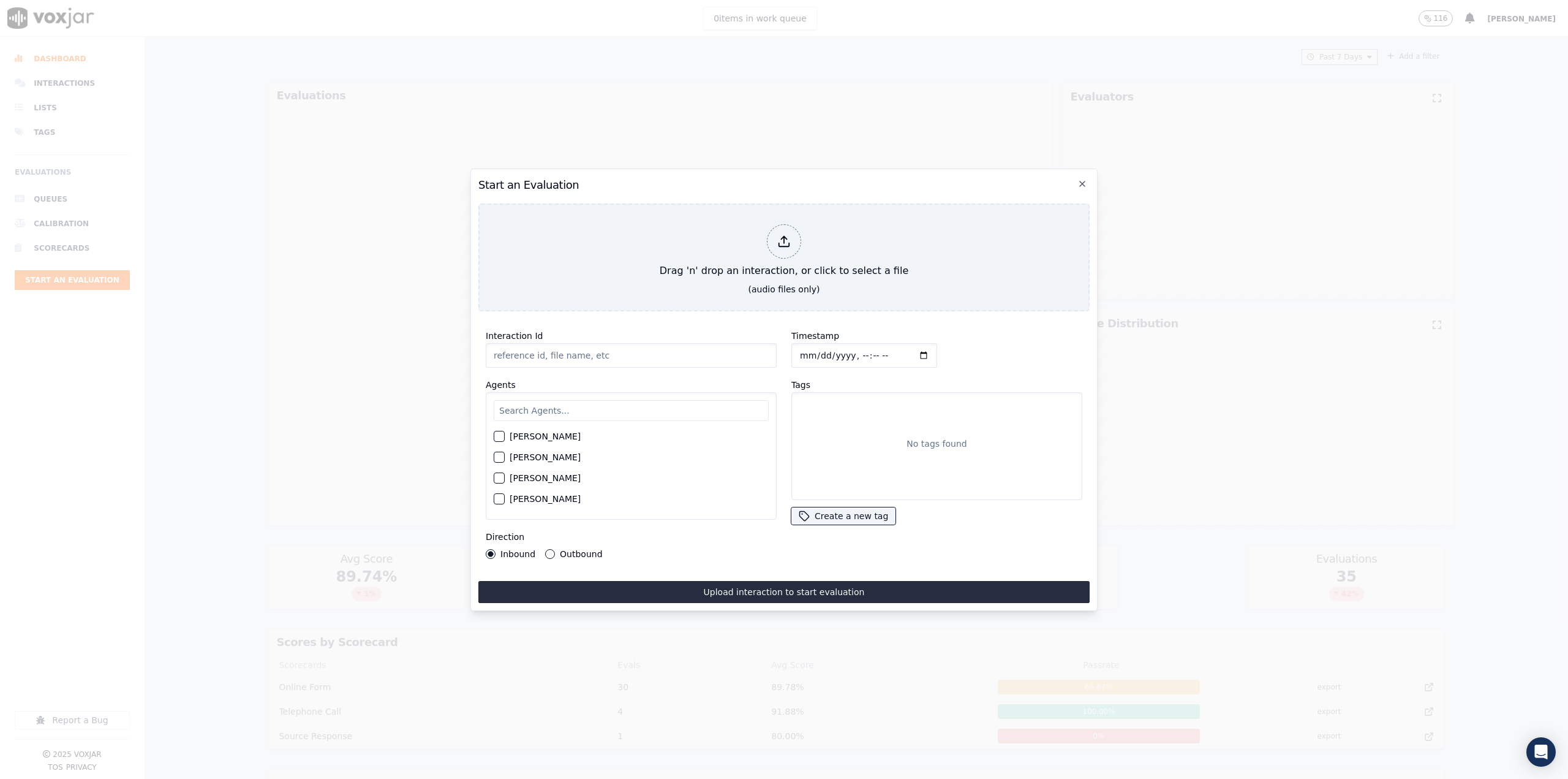
type input "QA_Check.mp3"
click at [535, 411] on input "text" at bounding box center [631, 410] width 275 height 21
type input "["
type input "ph"
click at [496, 457] on div "button" at bounding box center [498, 461] width 9 height 9
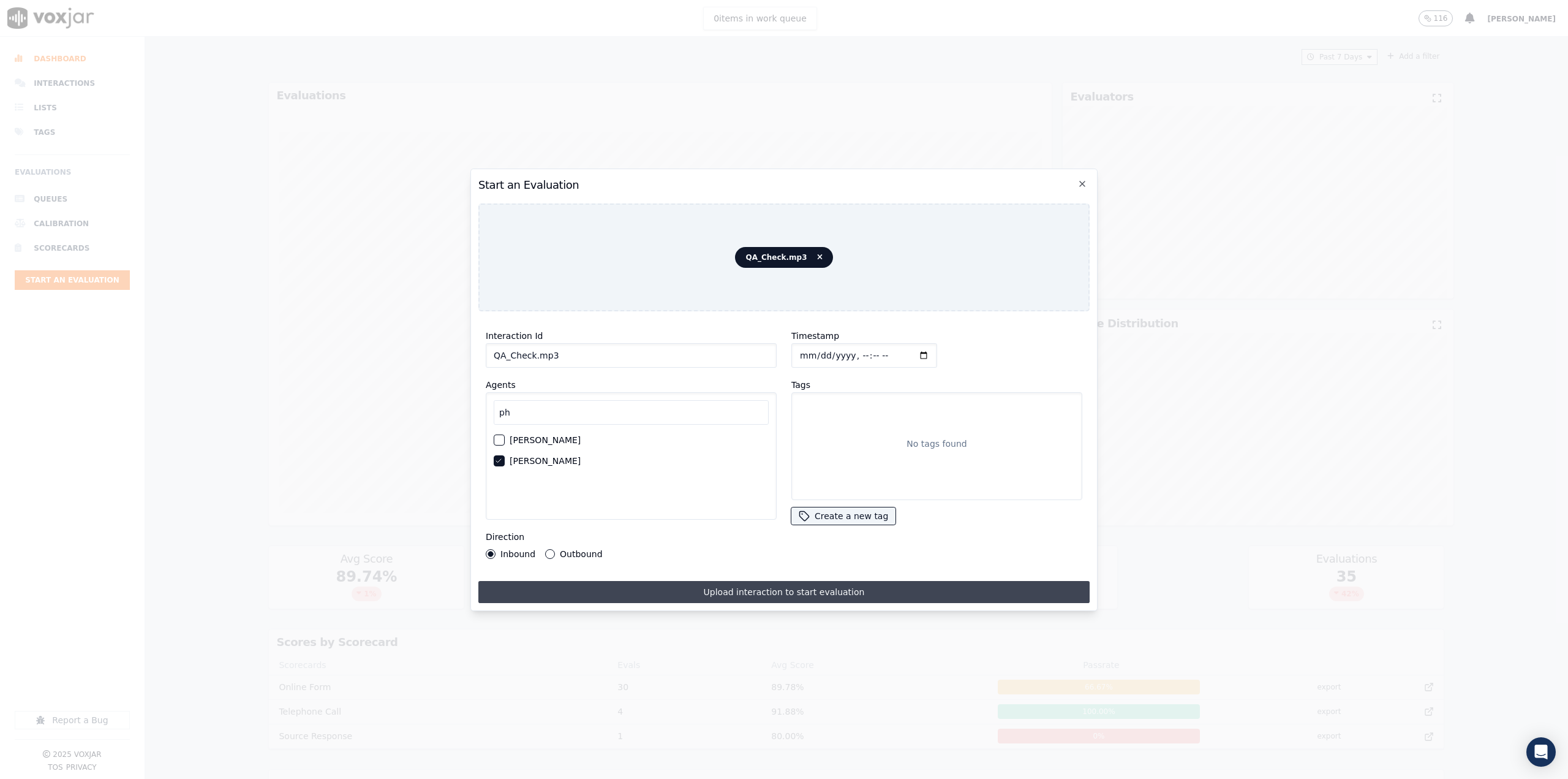
click at [709, 592] on button "Upload interaction to start evaluation" at bounding box center [784, 591] width 611 height 22
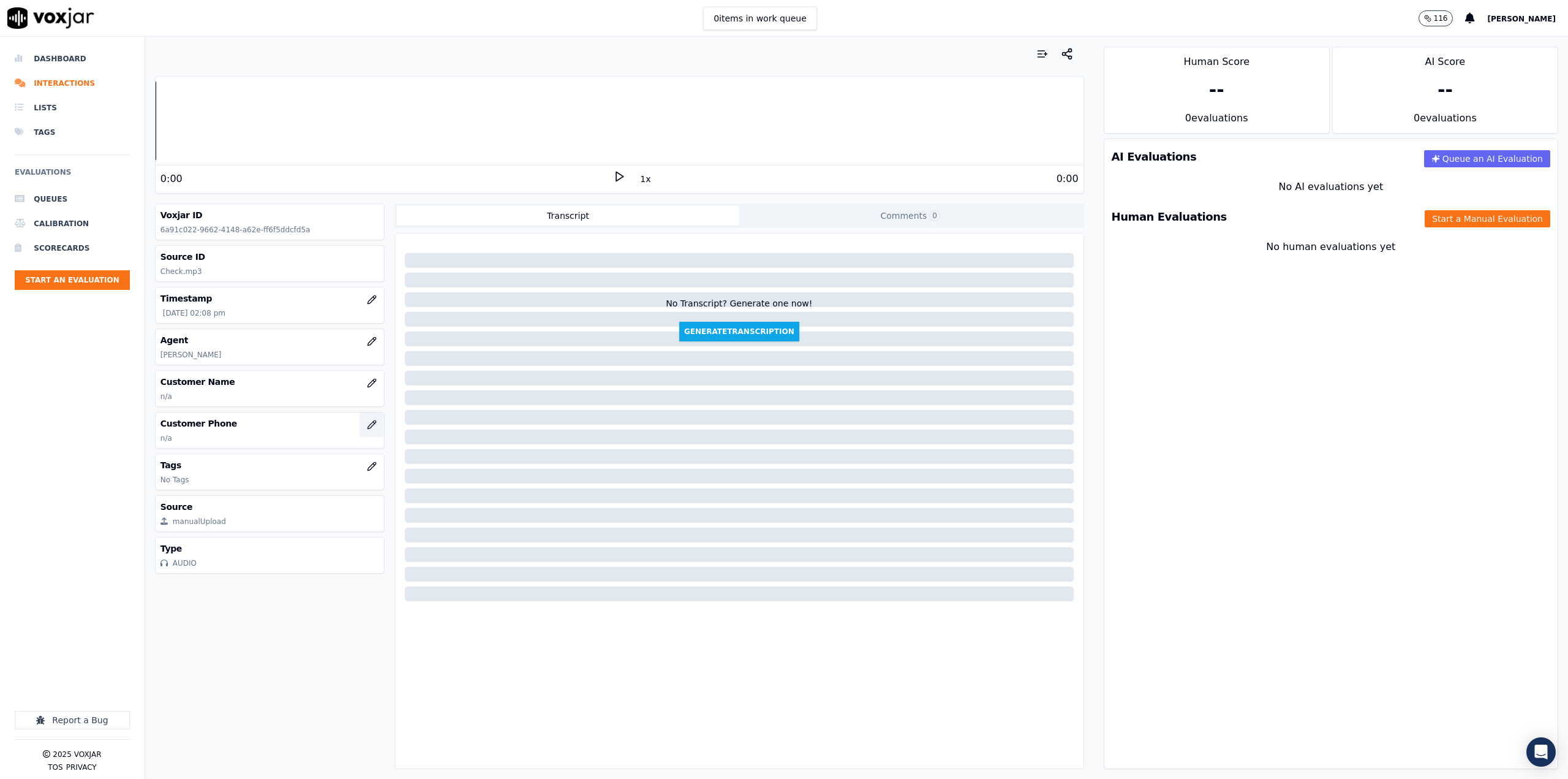
click at [367, 427] on icon "button" at bounding box center [371, 424] width 10 height 10
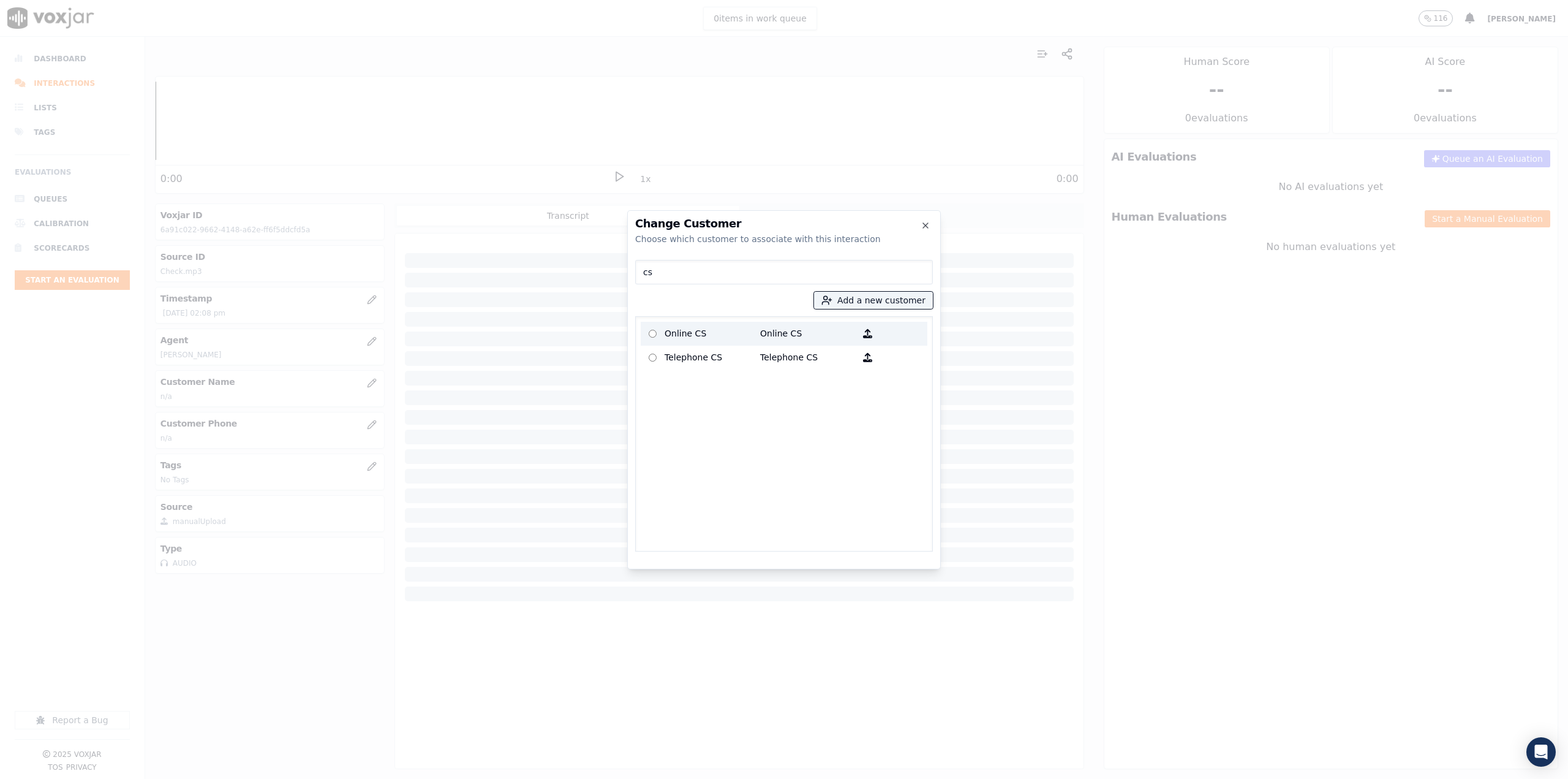
type input "cs"
click at [677, 334] on p "Online CS" at bounding box center [712, 334] width 96 height 19
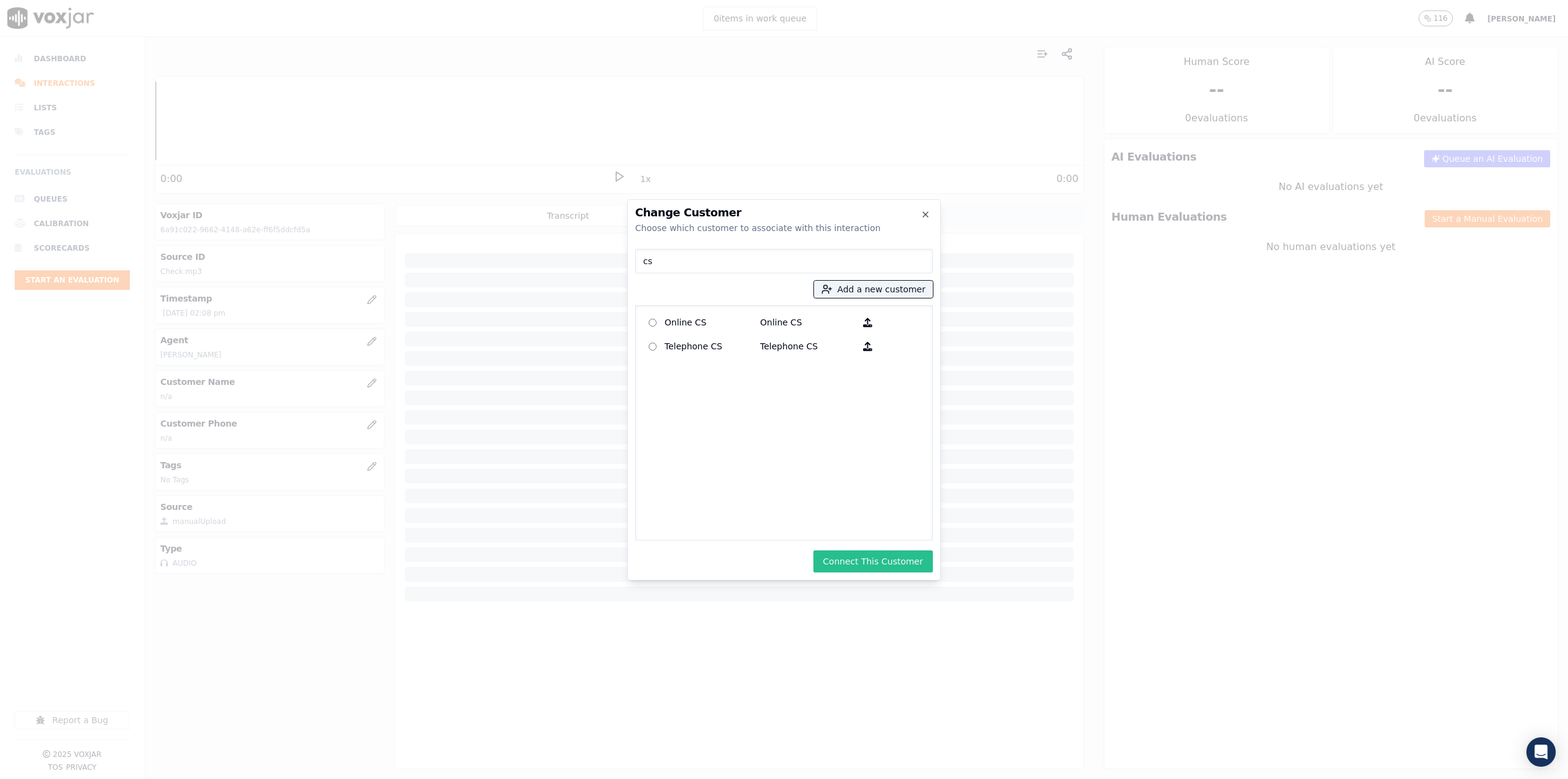
click at [887, 558] on button "Connect This Customer" at bounding box center [873, 561] width 119 height 22
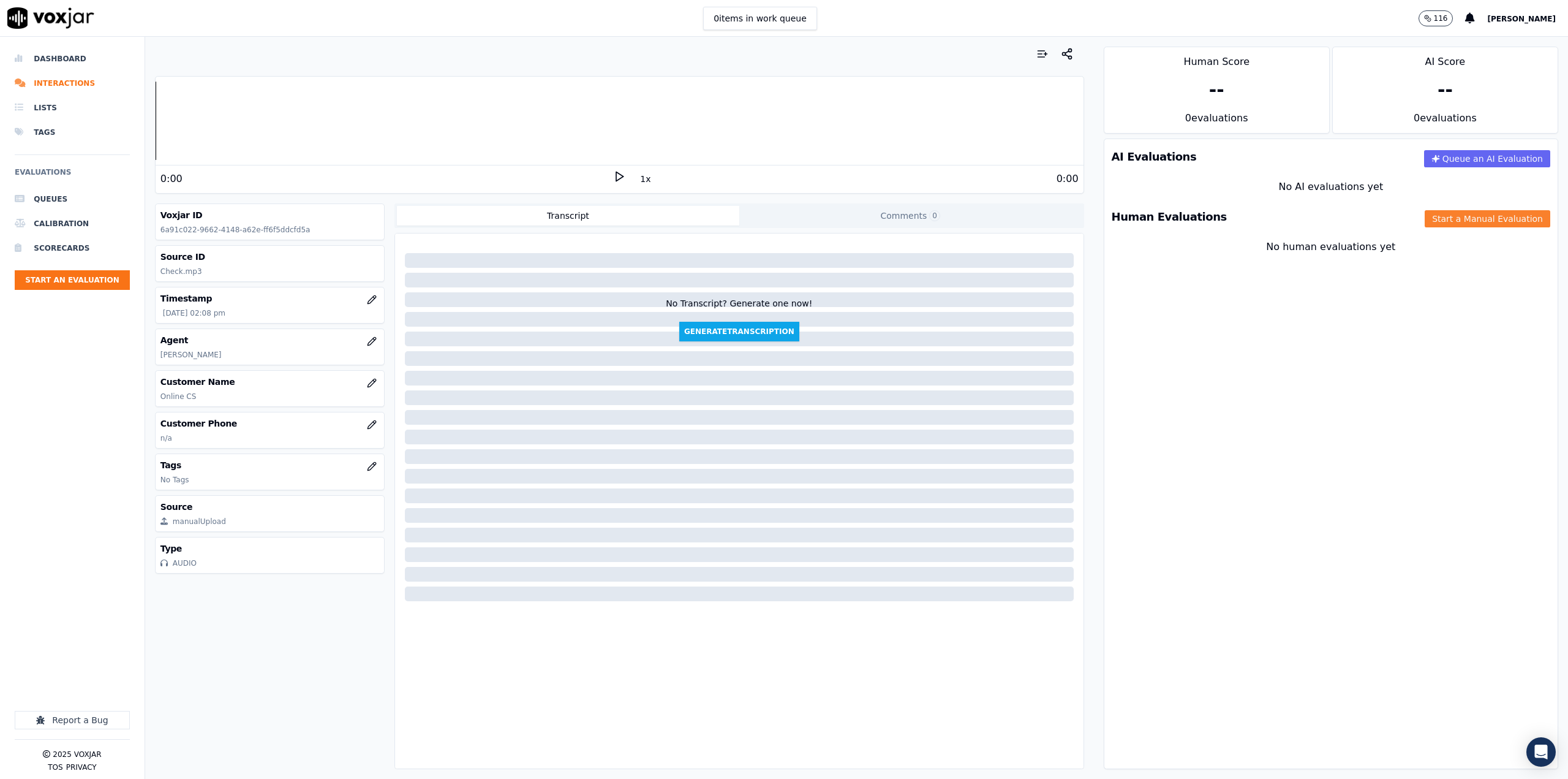
click at [1461, 219] on button "Start a Manual Evaluation" at bounding box center [1487, 219] width 126 height 17
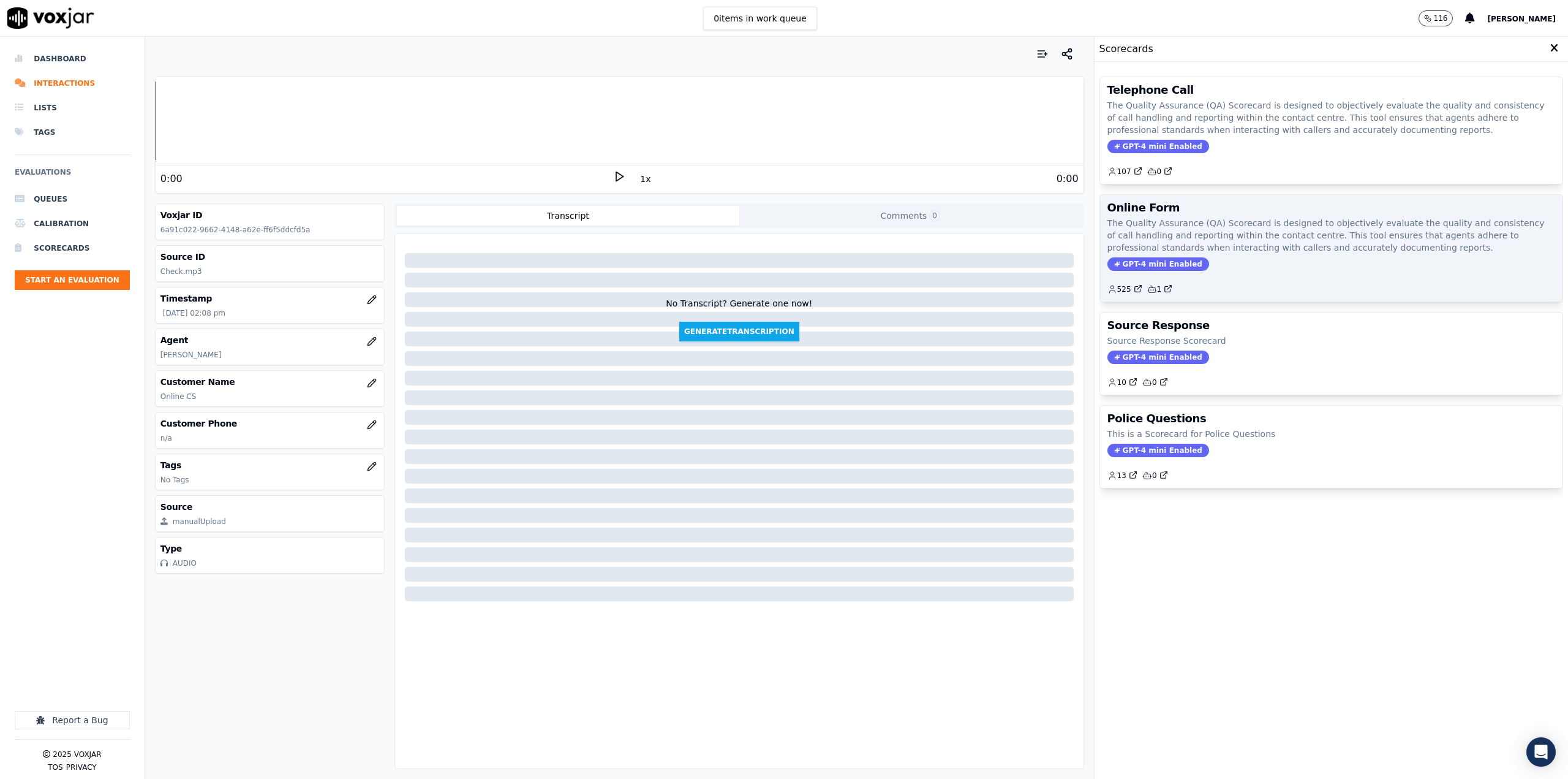
click at [1262, 218] on p "The Quality Assurance (QA) Scorecard is designed to objectively evaluate the qu…" at bounding box center [1331, 235] width 448 height 37
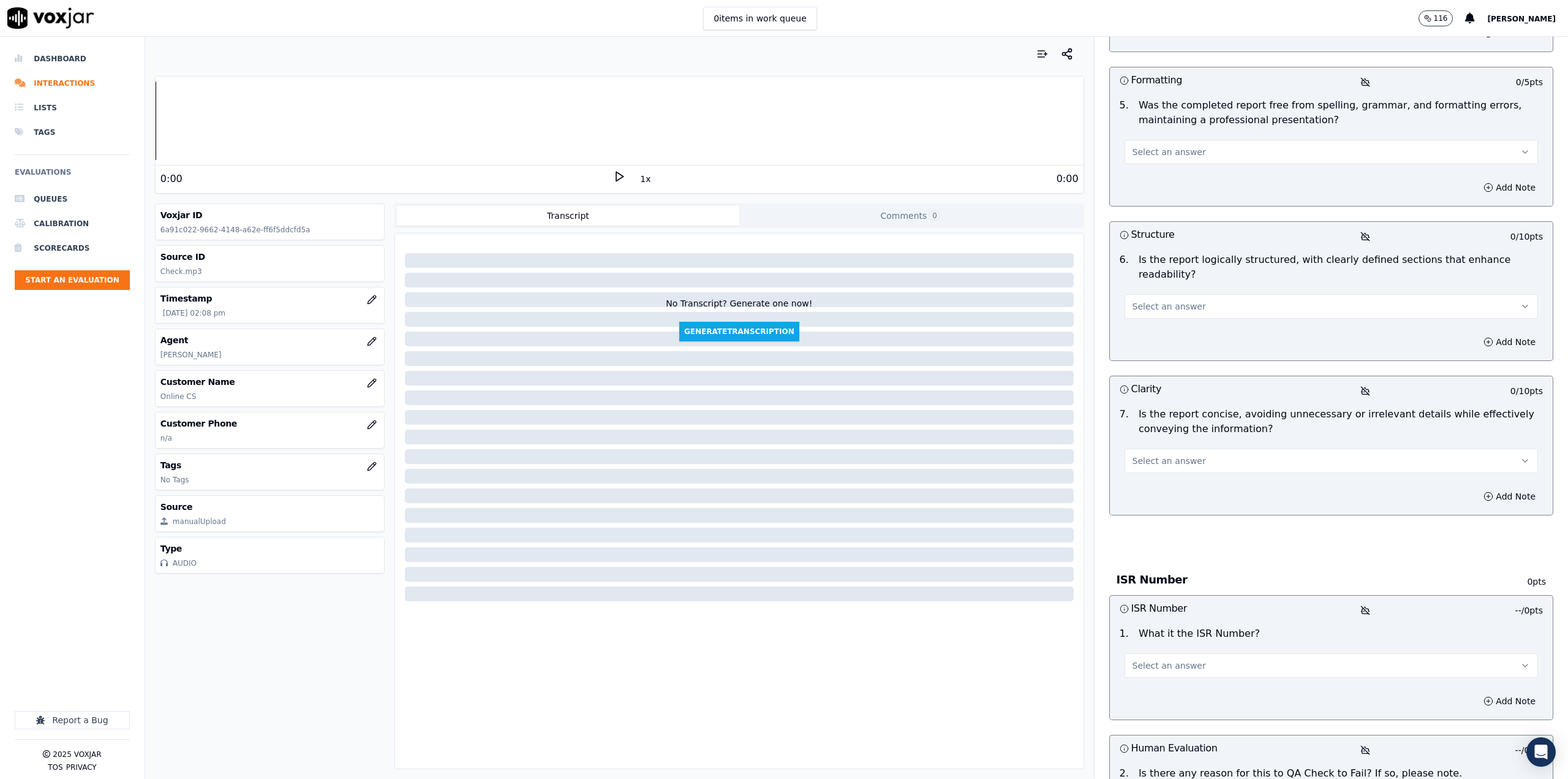
scroll to position [865, 0]
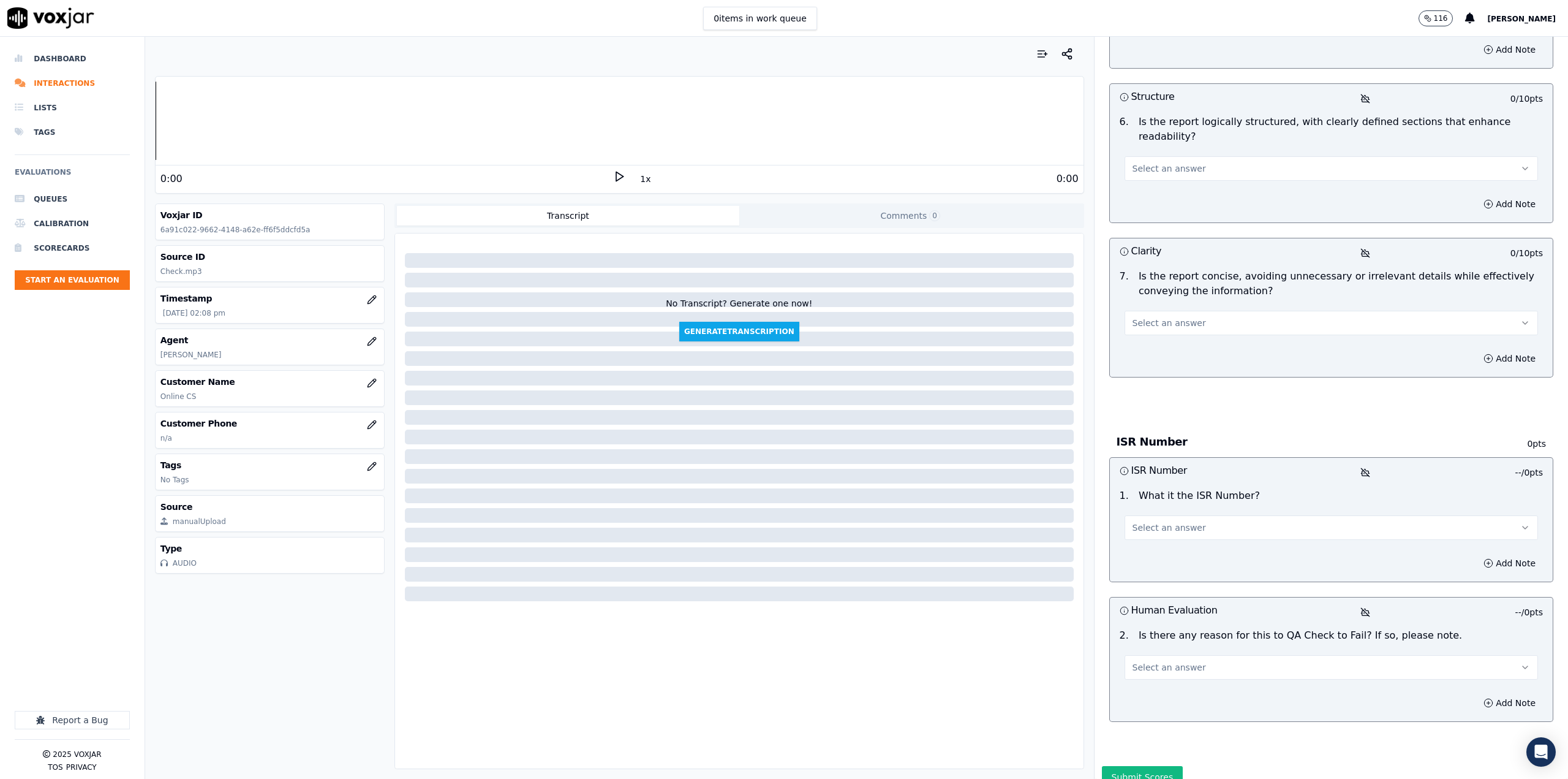
click at [1420, 655] on button "Select an answer" at bounding box center [1331, 667] width 413 height 25
click at [1179, 663] on div "N/A" at bounding box center [1311, 670] width 392 height 19
click at [1179, 496] on div "1 . What it the ISR Number? Select an answer" at bounding box center [1330, 514] width 443 height 61
click at [1181, 521] on span "Select an answer" at bounding box center [1169, 527] width 73 height 12
click at [1163, 515] on div "ISR" at bounding box center [1311, 511] width 392 height 19
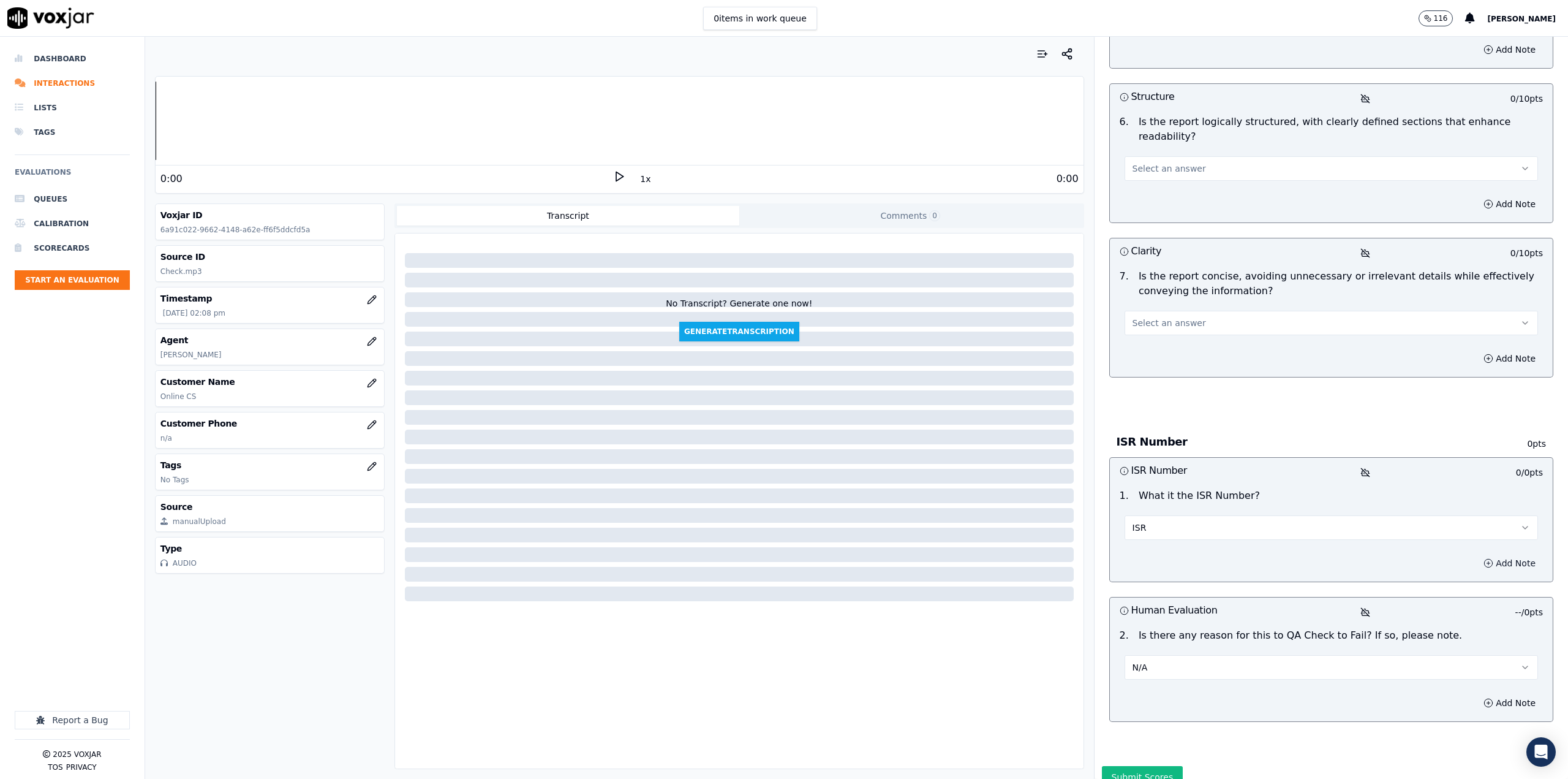
click at [1493, 555] on button "Add Note" at bounding box center [1509, 563] width 67 height 17
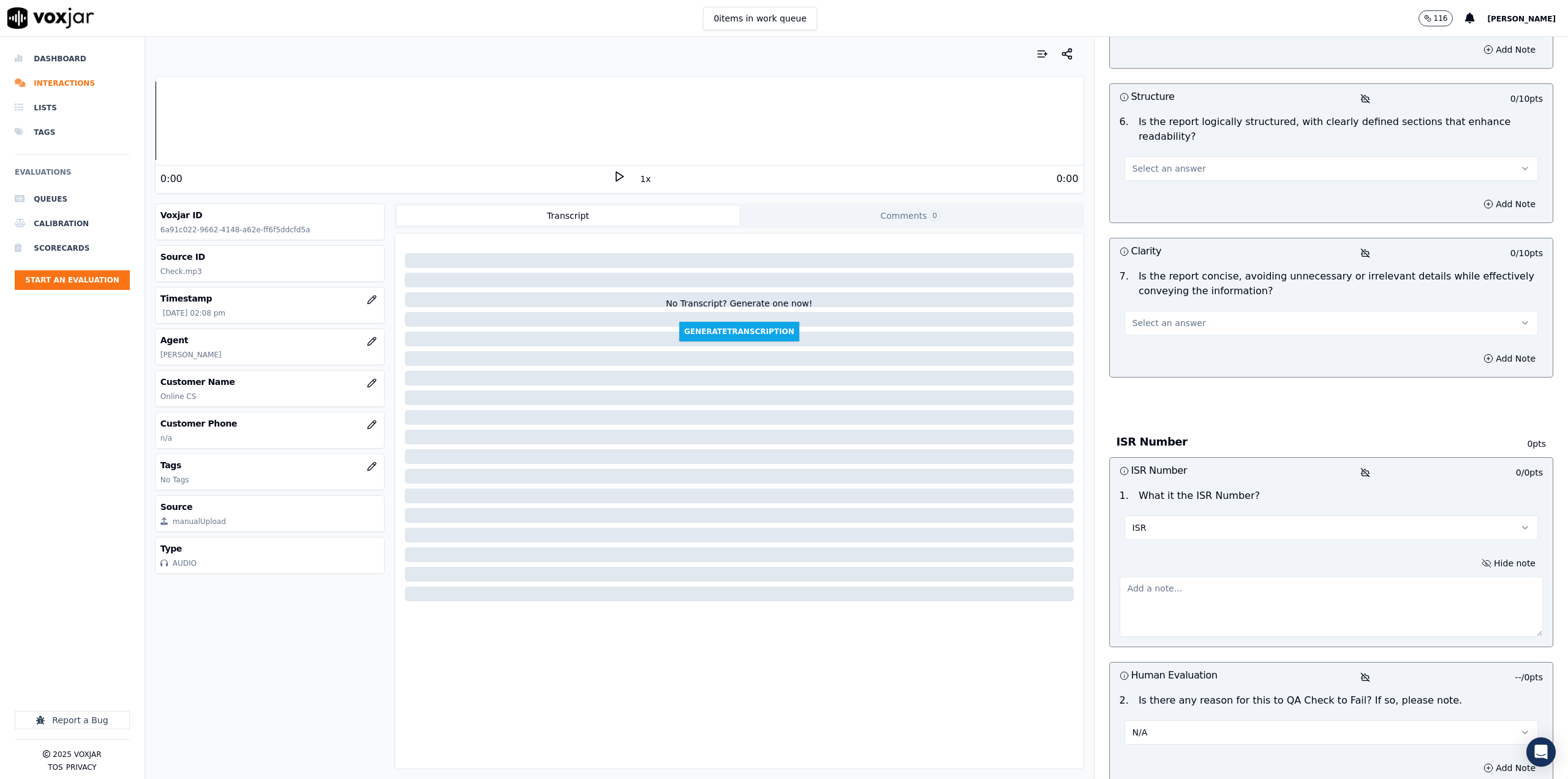
click at [1238, 572] on div at bounding box center [1331, 605] width 423 height 65
click at [1238, 577] on textarea at bounding box center [1331, 607] width 423 height 60
paste textarea "ISR2509043901281119"
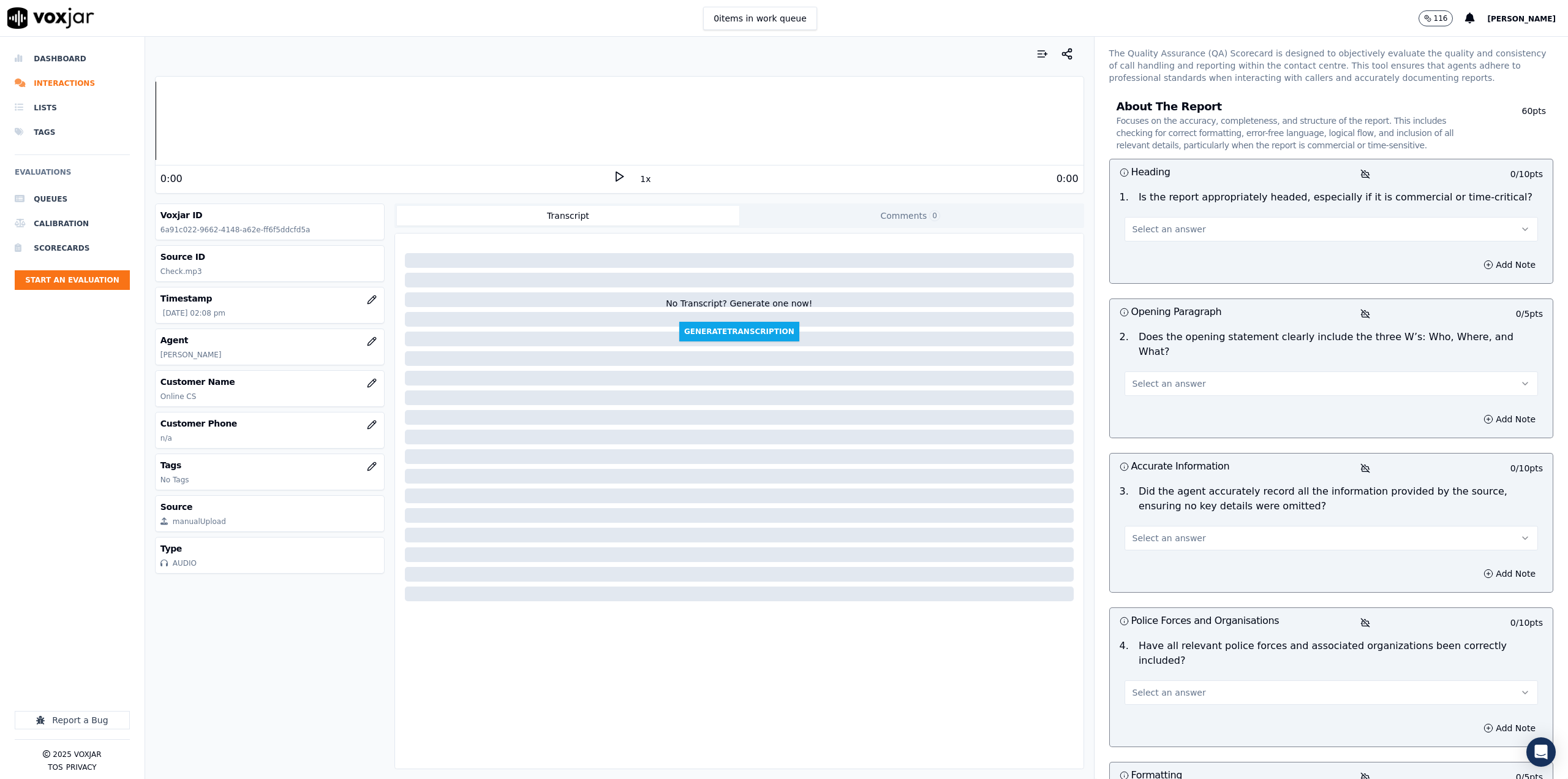
scroll to position [0, 0]
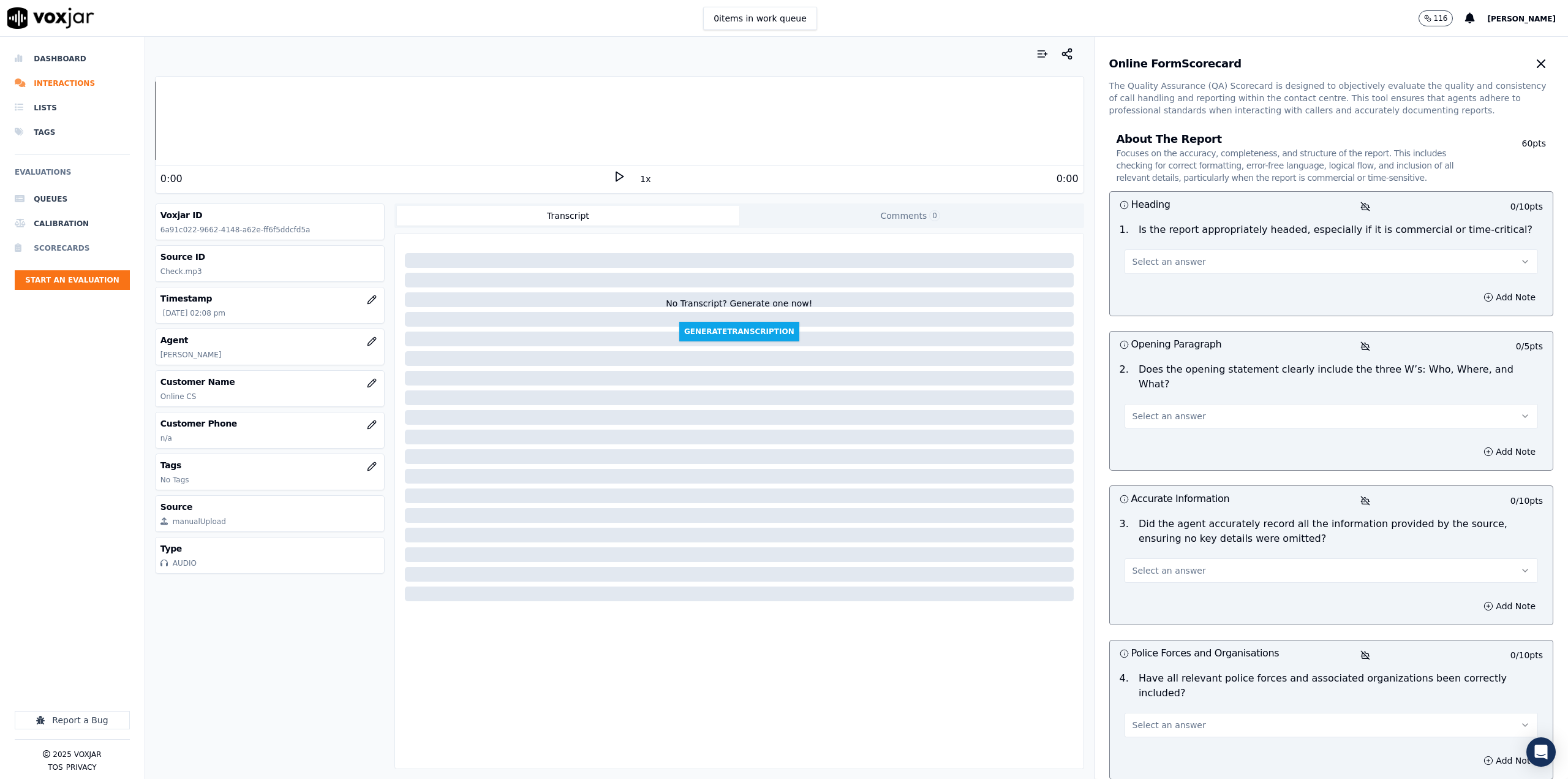
type textarea "ISR2509043901281119"
click at [1204, 265] on button "Select an answer" at bounding box center [1331, 262] width 413 height 25
click at [1161, 297] on div "Yes" at bounding box center [1311, 289] width 392 height 19
click at [1175, 410] on span "Select an answer" at bounding box center [1169, 416] width 73 height 12
click at [1175, 429] on div "Yes" at bounding box center [1311, 428] width 392 height 19
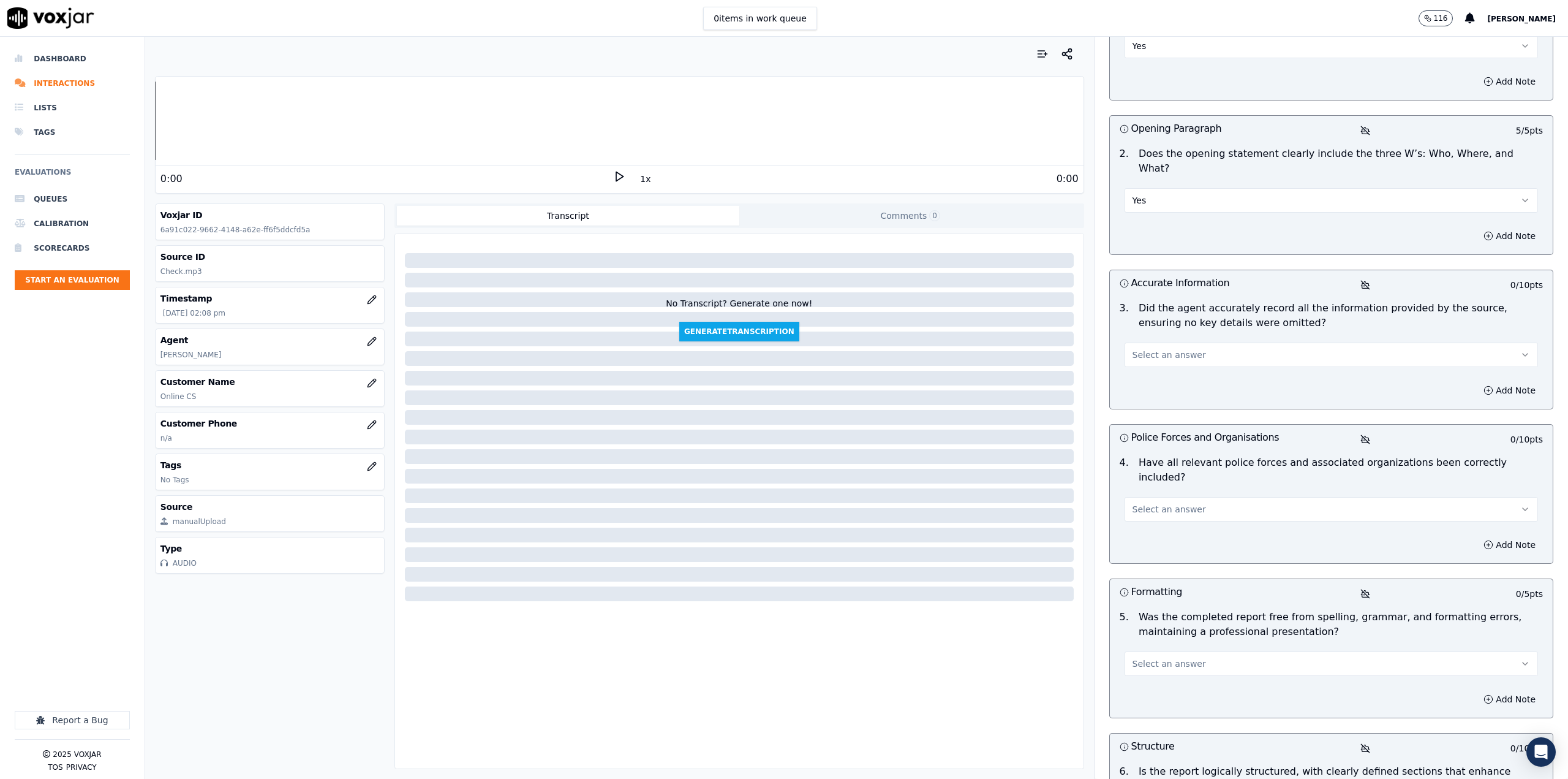
scroll to position [245, 0]
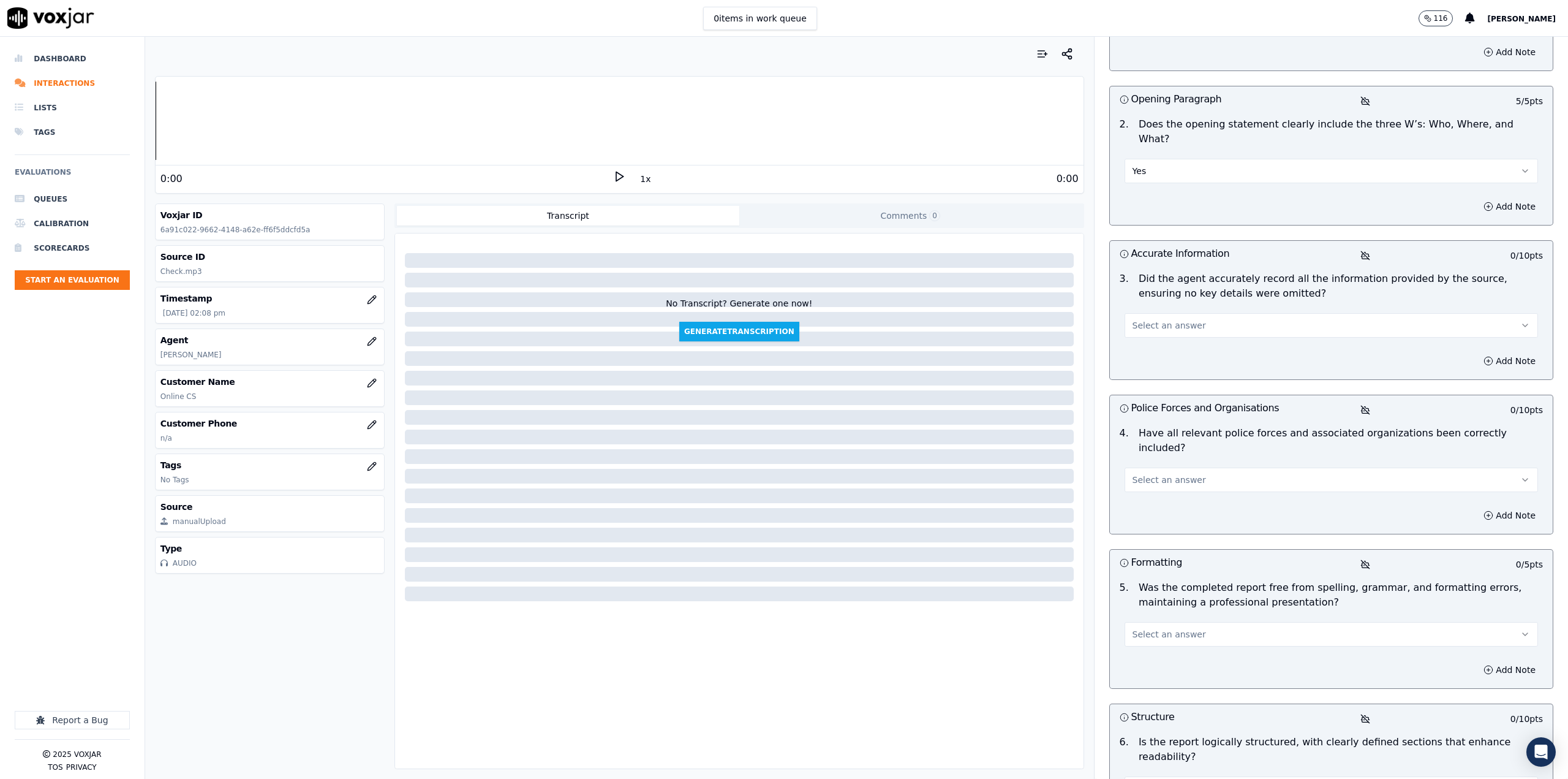
click at [1178, 318] on button "Select an answer" at bounding box center [1331, 325] width 413 height 25
click at [1169, 346] on div "Yes" at bounding box center [1311, 338] width 392 height 19
click at [1181, 467] on button "Select an answer" at bounding box center [1331, 479] width 413 height 25
click at [1178, 483] on div "Yes" at bounding box center [1311, 477] width 392 height 19
click at [1171, 628] on span "Select an answer" at bounding box center [1169, 634] width 73 height 12
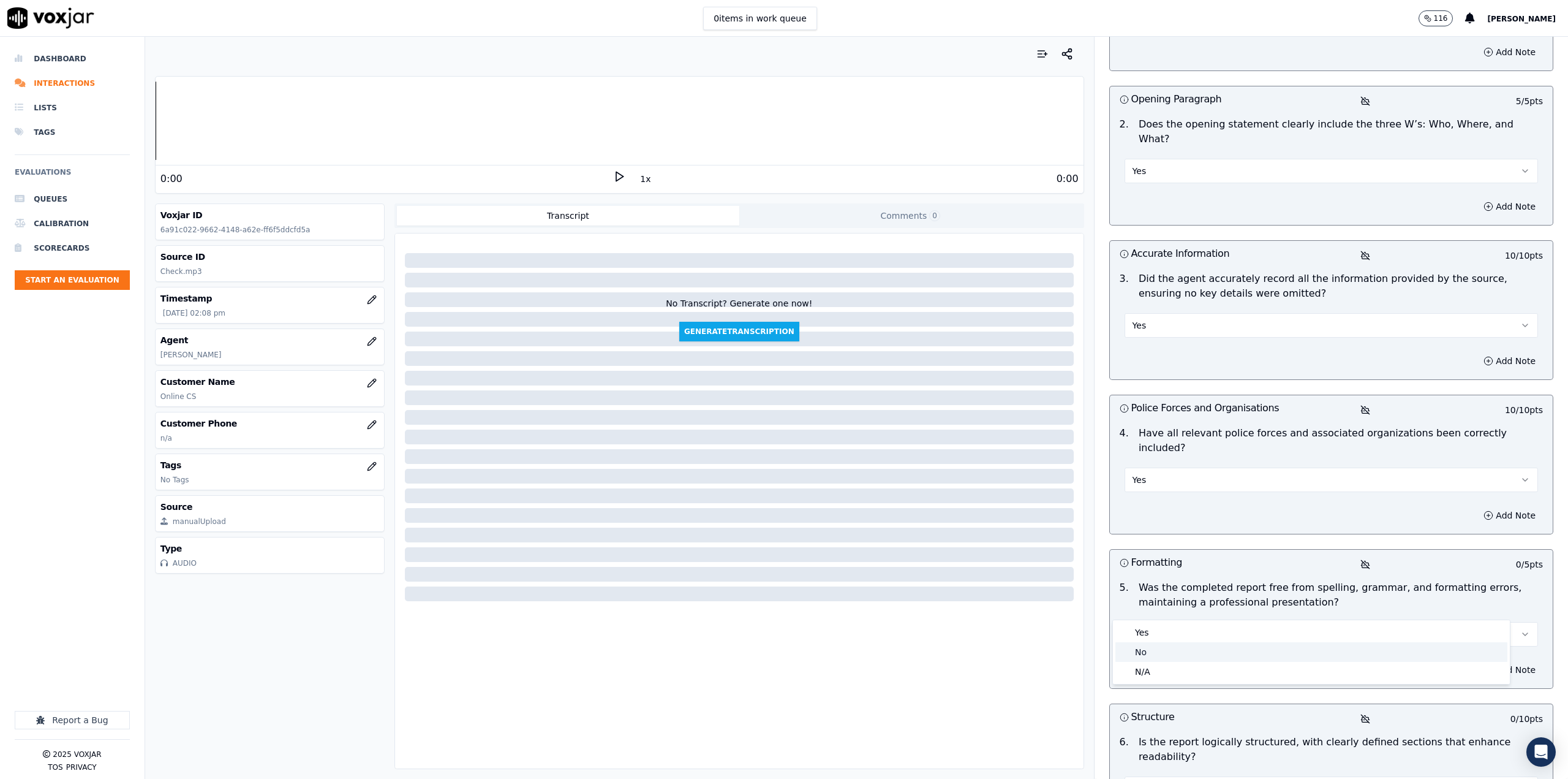
click at [1171, 656] on div "No" at bounding box center [1311, 651] width 392 height 19
click at [1485, 661] on button "Add Note" at bounding box center [1509, 670] width 67 height 17
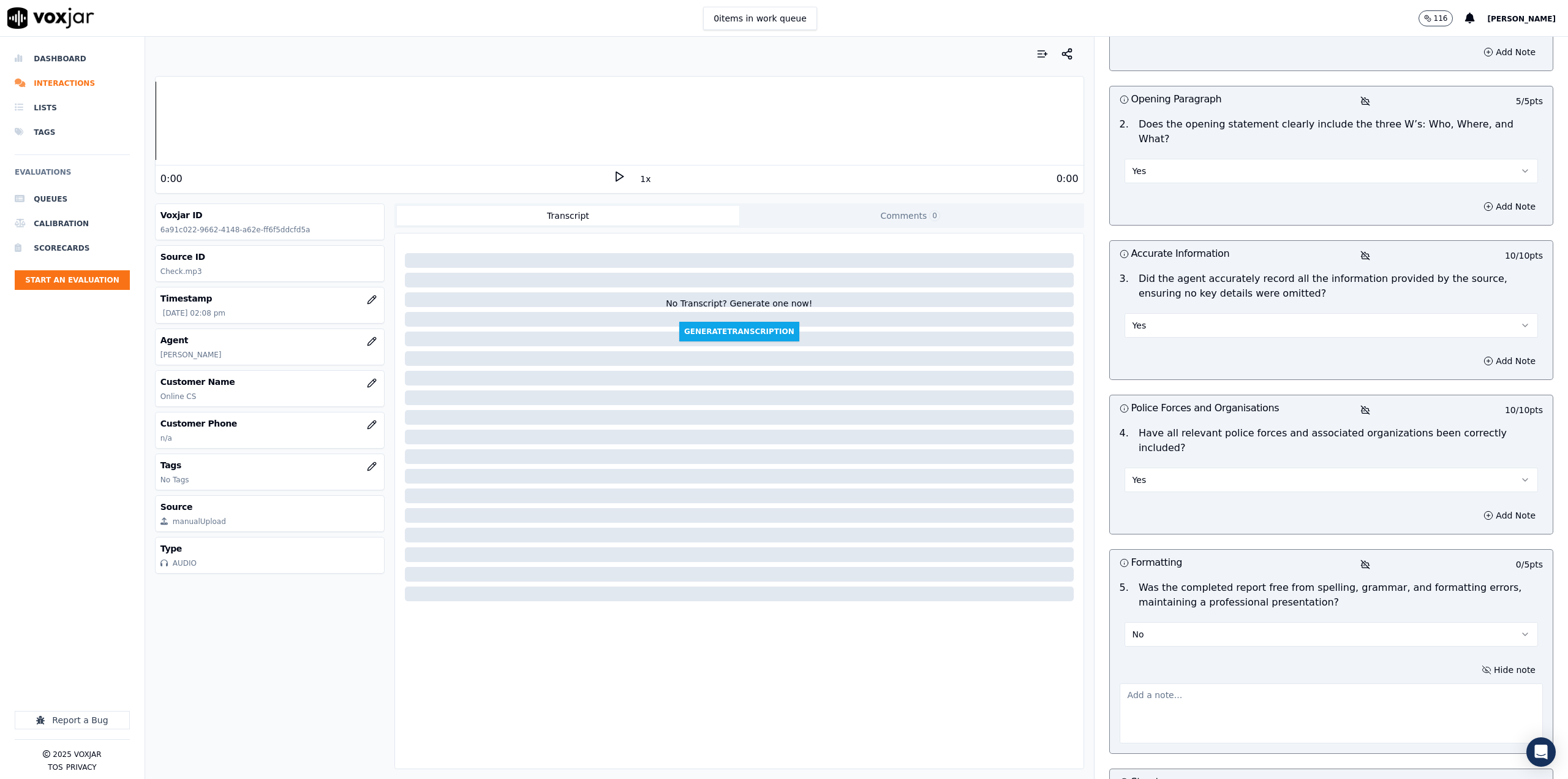
click at [1289, 695] on textarea at bounding box center [1331, 713] width 423 height 60
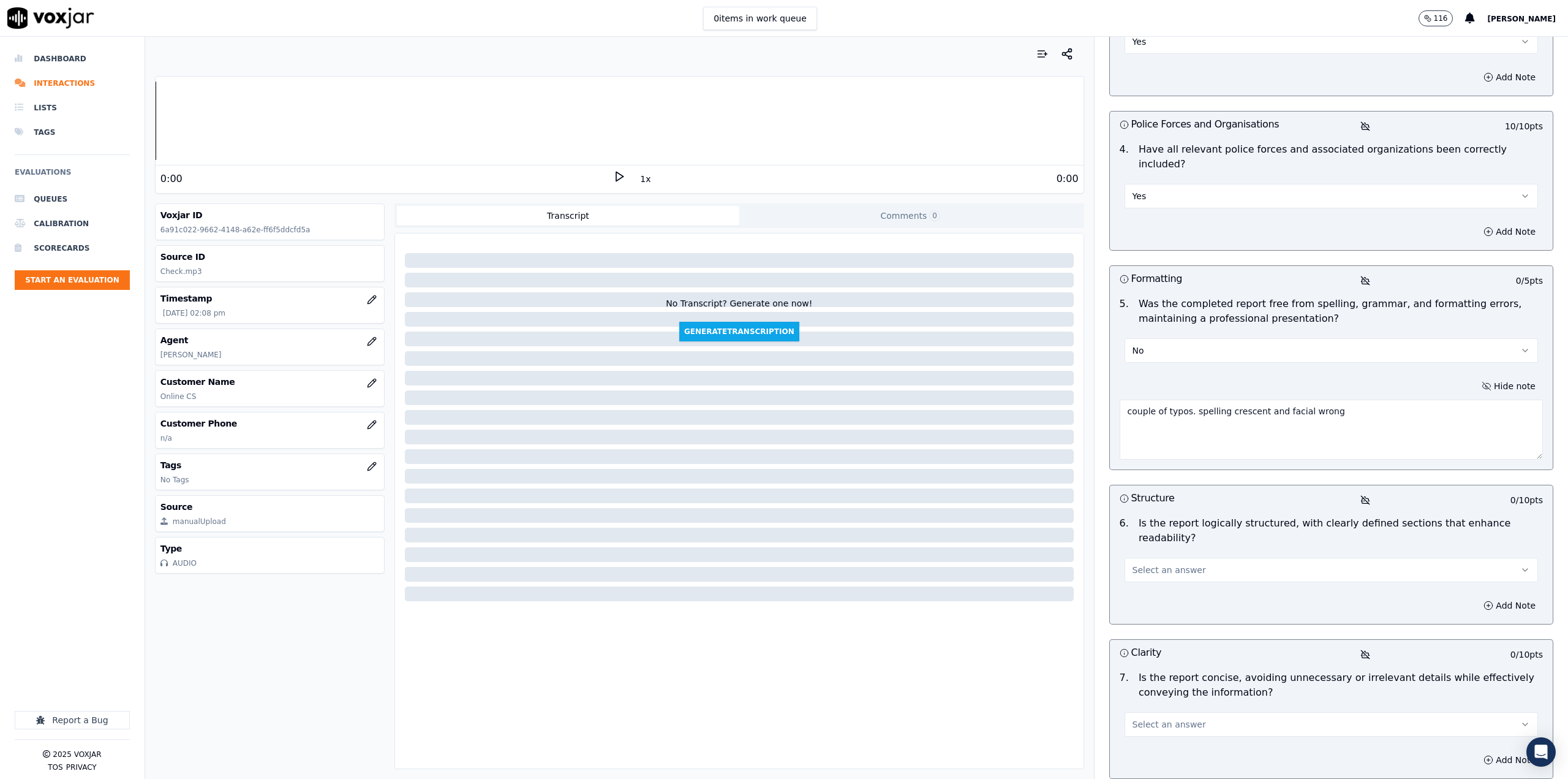
scroll to position [551, 0]
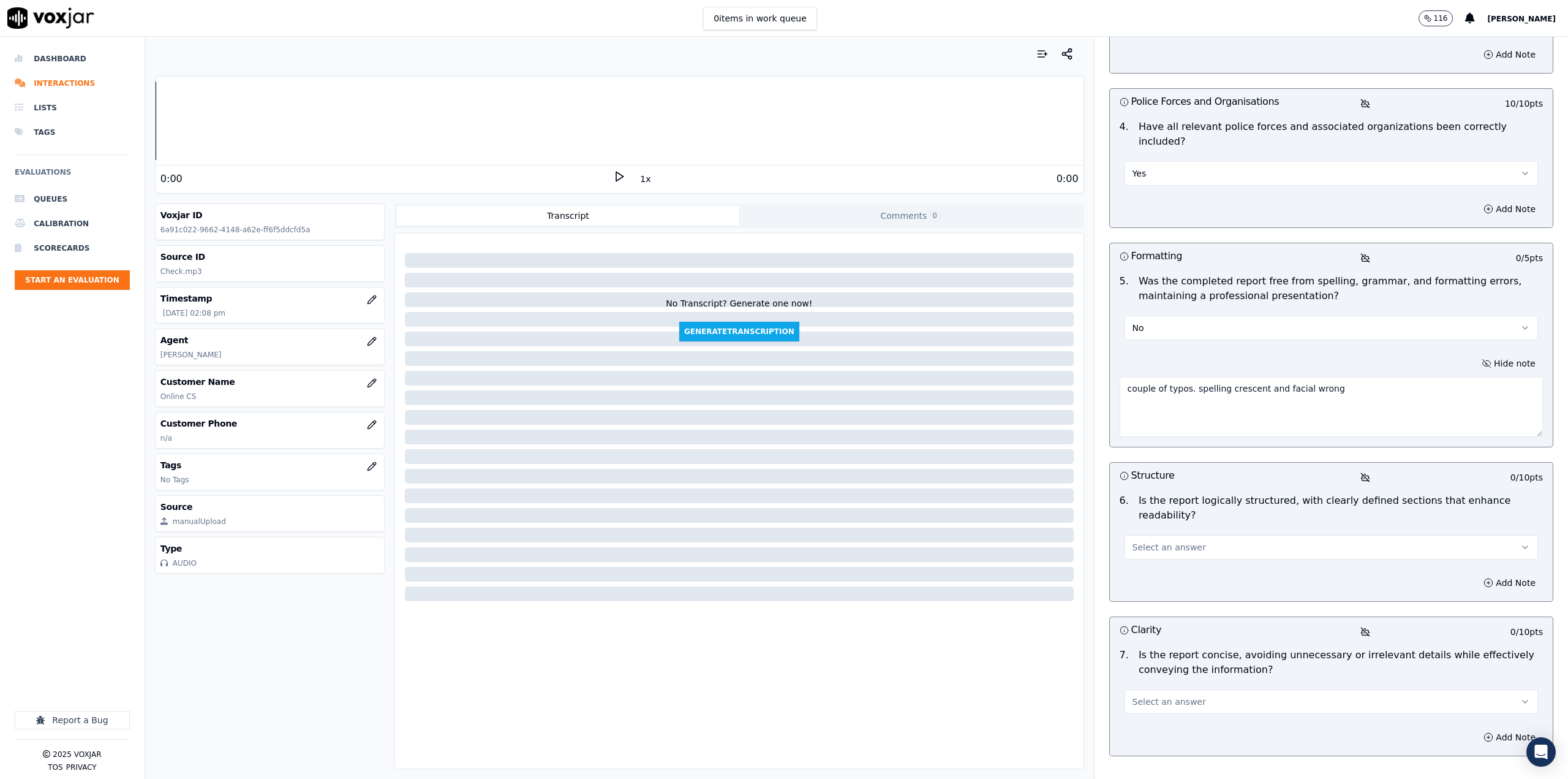
type textarea "couple of typos. spelling crescent and facial wrong"
click at [1288, 535] on button "Select an answer" at bounding box center [1331, 547] width 413 height 25
drag, startPoint x: 1185, startPoint y: 528, endPoint x: 1232, endPoint y: 629, distance: 111.4
click at [1187, 530] on div "Yes" at bounding box center [1311, 530] width 392 height 19
click at [1139, 695] on span "Select an answer" at bounding box center [1169, 701] width 73 height 12
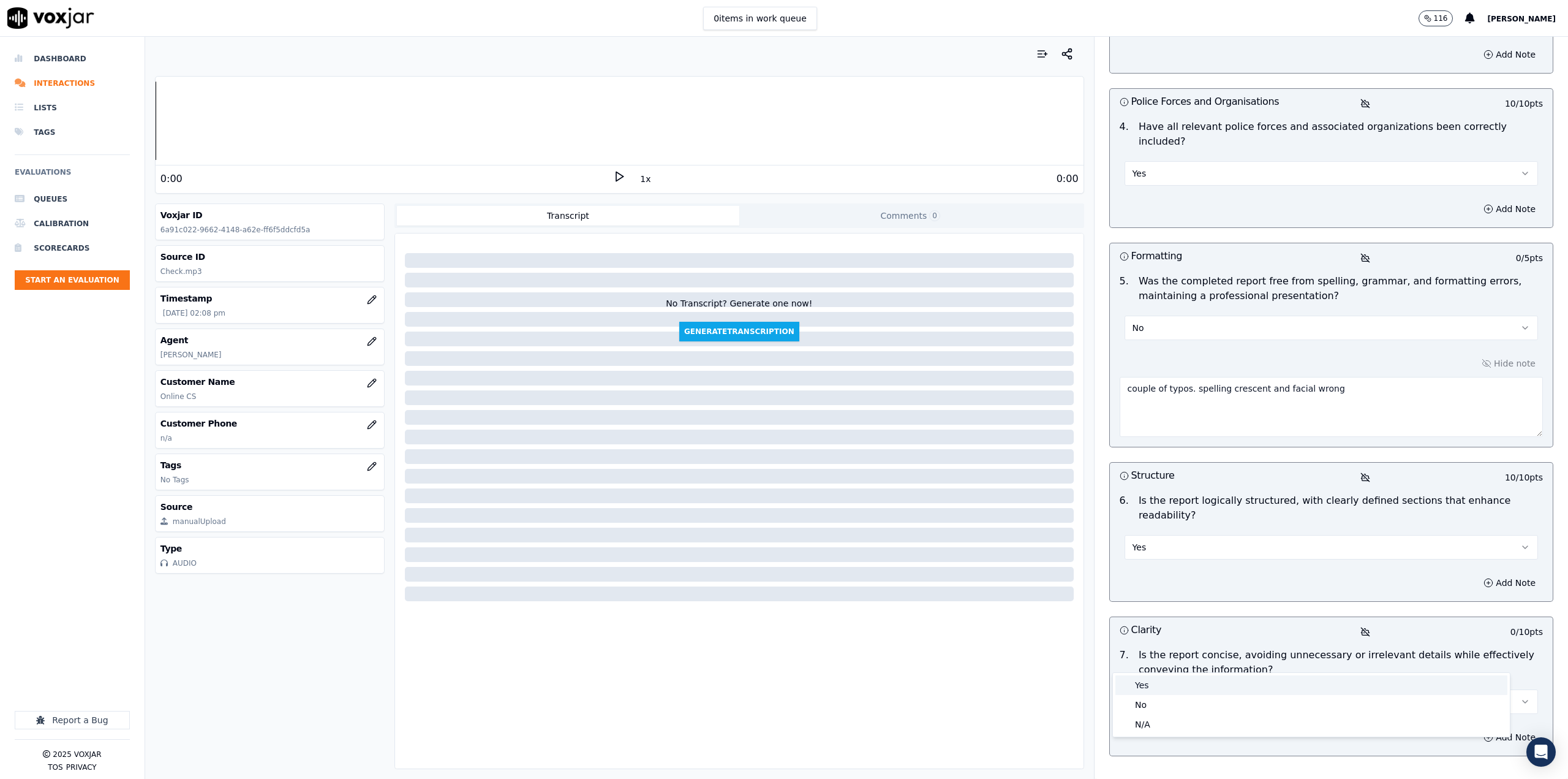
click at [1156, 682] on div "Yes" at bounding box center [1311, 684] width 392 height 19
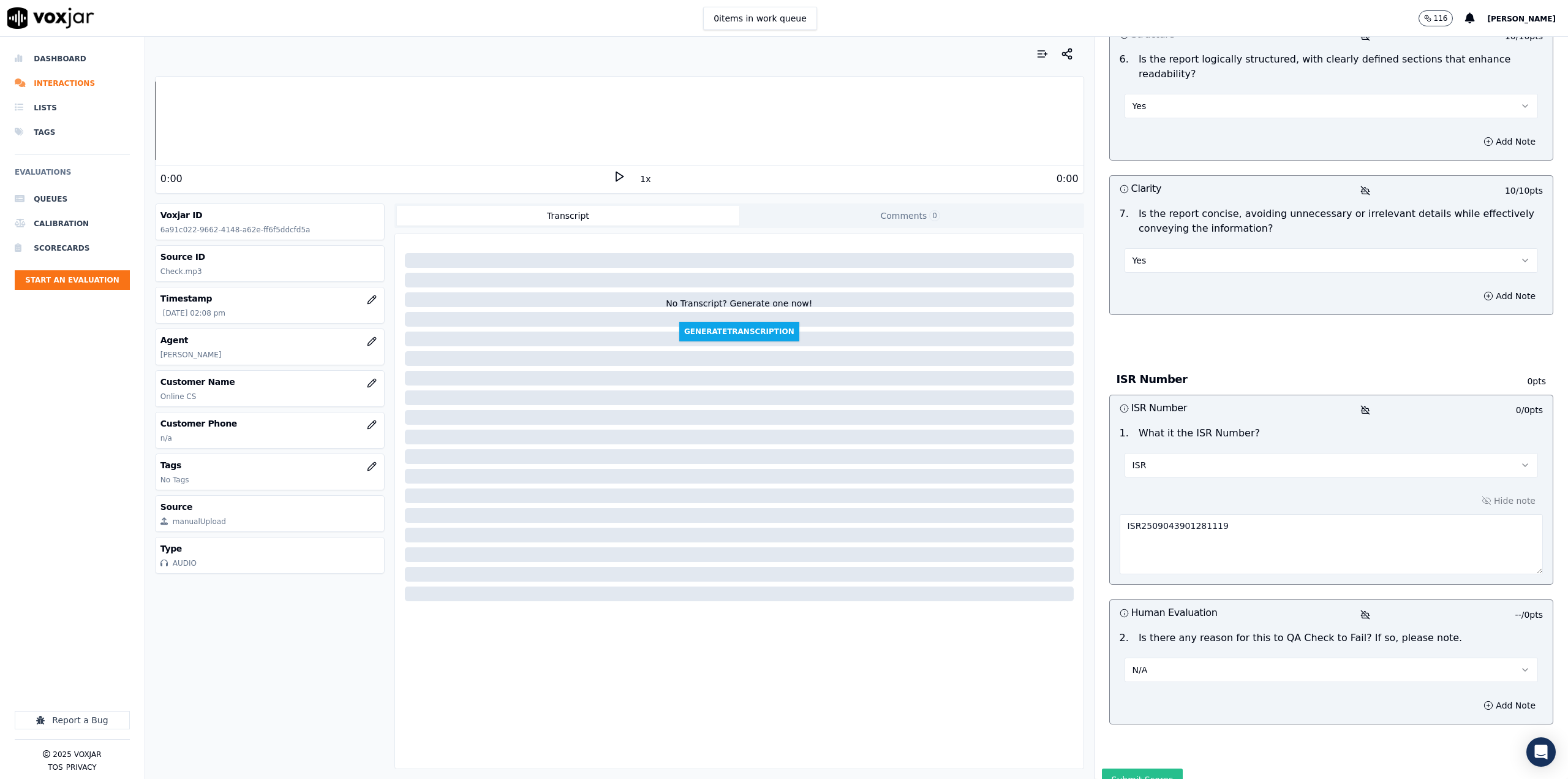
scroll to position [995, 0]
click at [1126, 766] on button "Submit Scores" at bounding box center [1143, 776] width 81 height 22
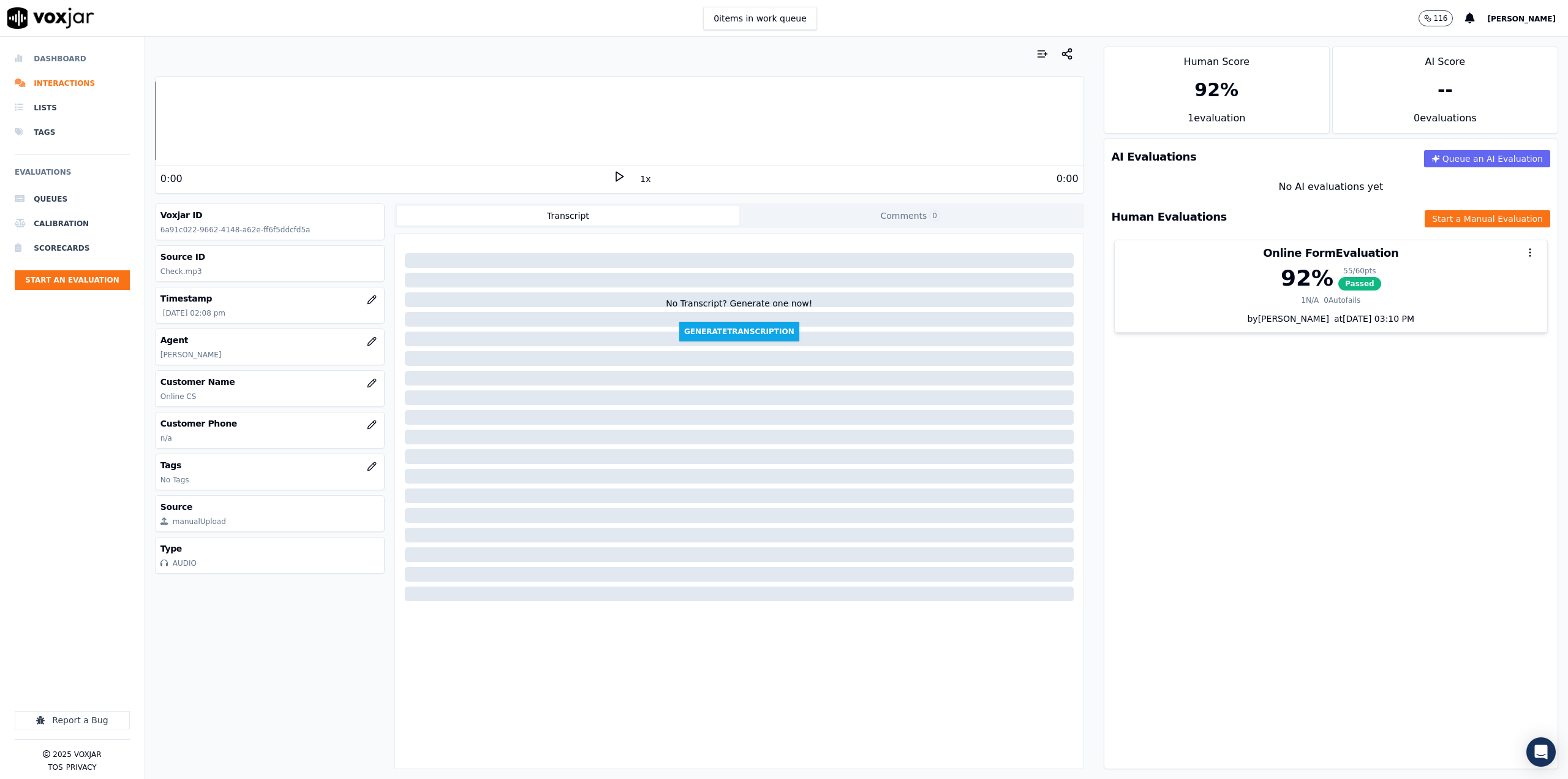
click at [47, 49] on li "Dashboard" at bounding box center [72, 59] width 115 height 25
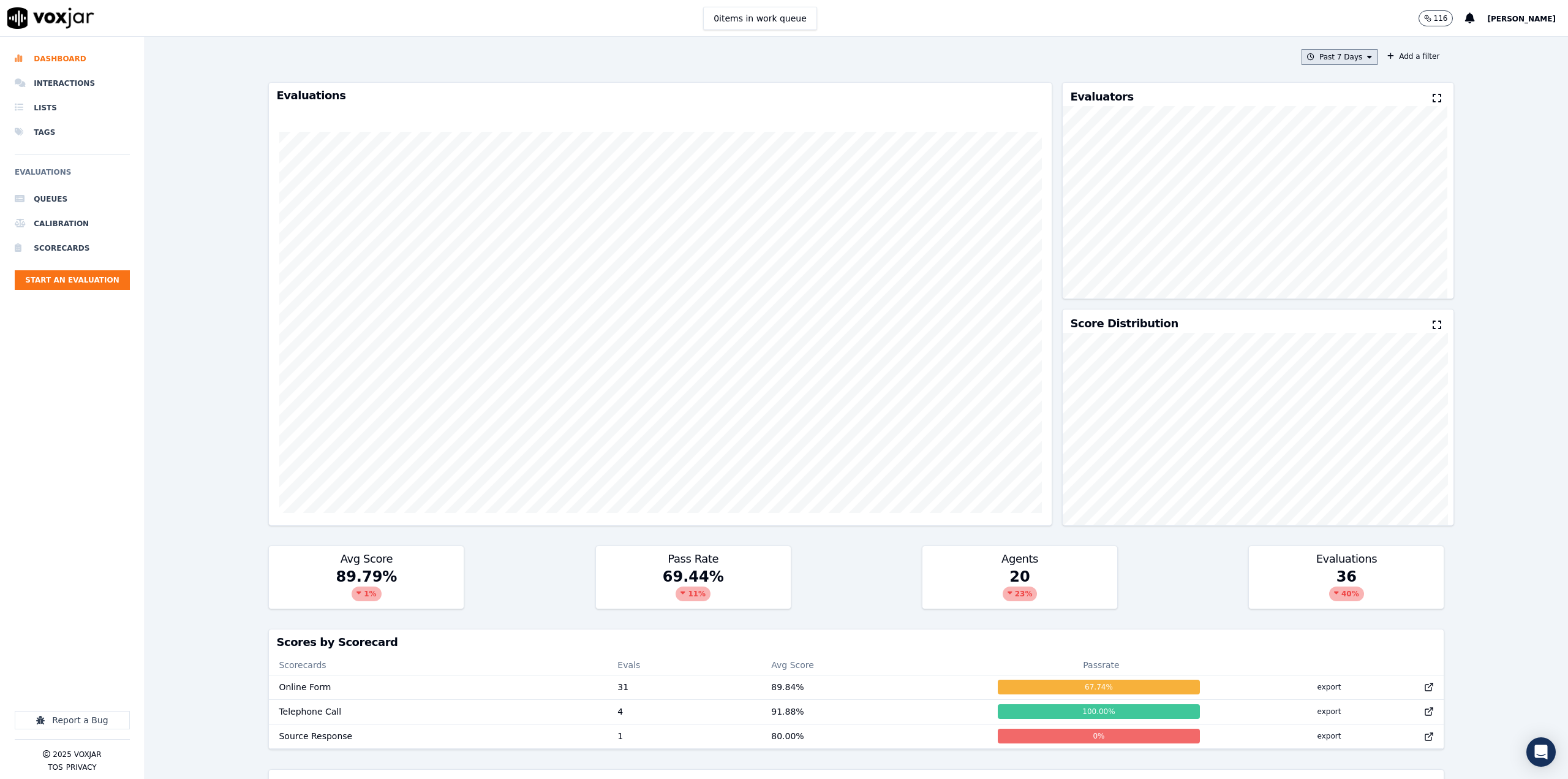
click at [1310, 61] on button "Past 7 Days" at bounding box center [1340, 57] width 76 height 16
click at [1321, 167] on div "This Year" at bounding box center [1338, 168] width 33 height 10
click at [1348, 204] on button "Add" at bounding box center [1360, 198] width 24 height 19
